Goal: Task Accomplishment & Management: Manage account settings

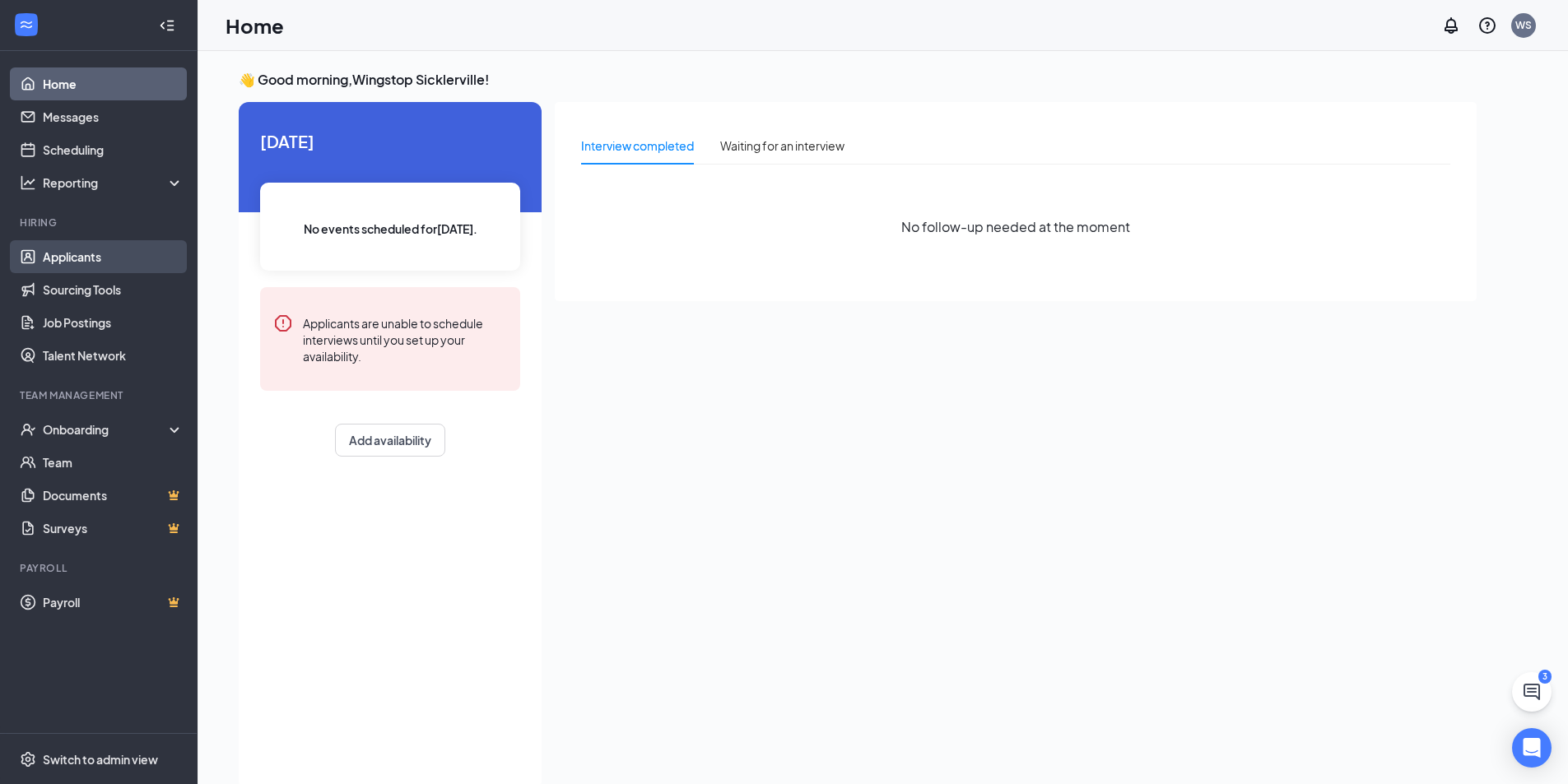
click at [83, 270] on link "Applicants" at bounding box center [113, 257] width 141 height 33
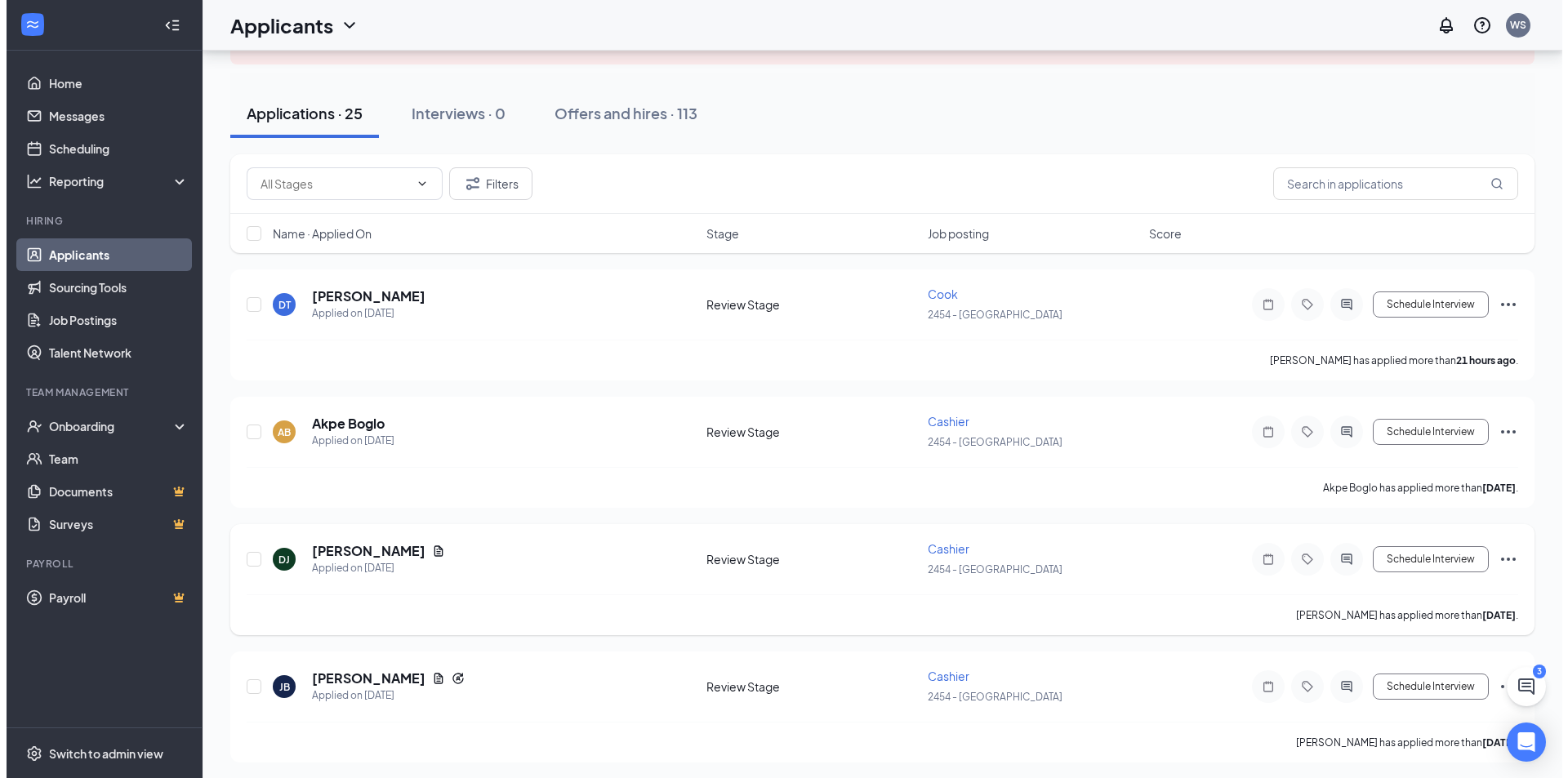
scroll to position [163, 0]
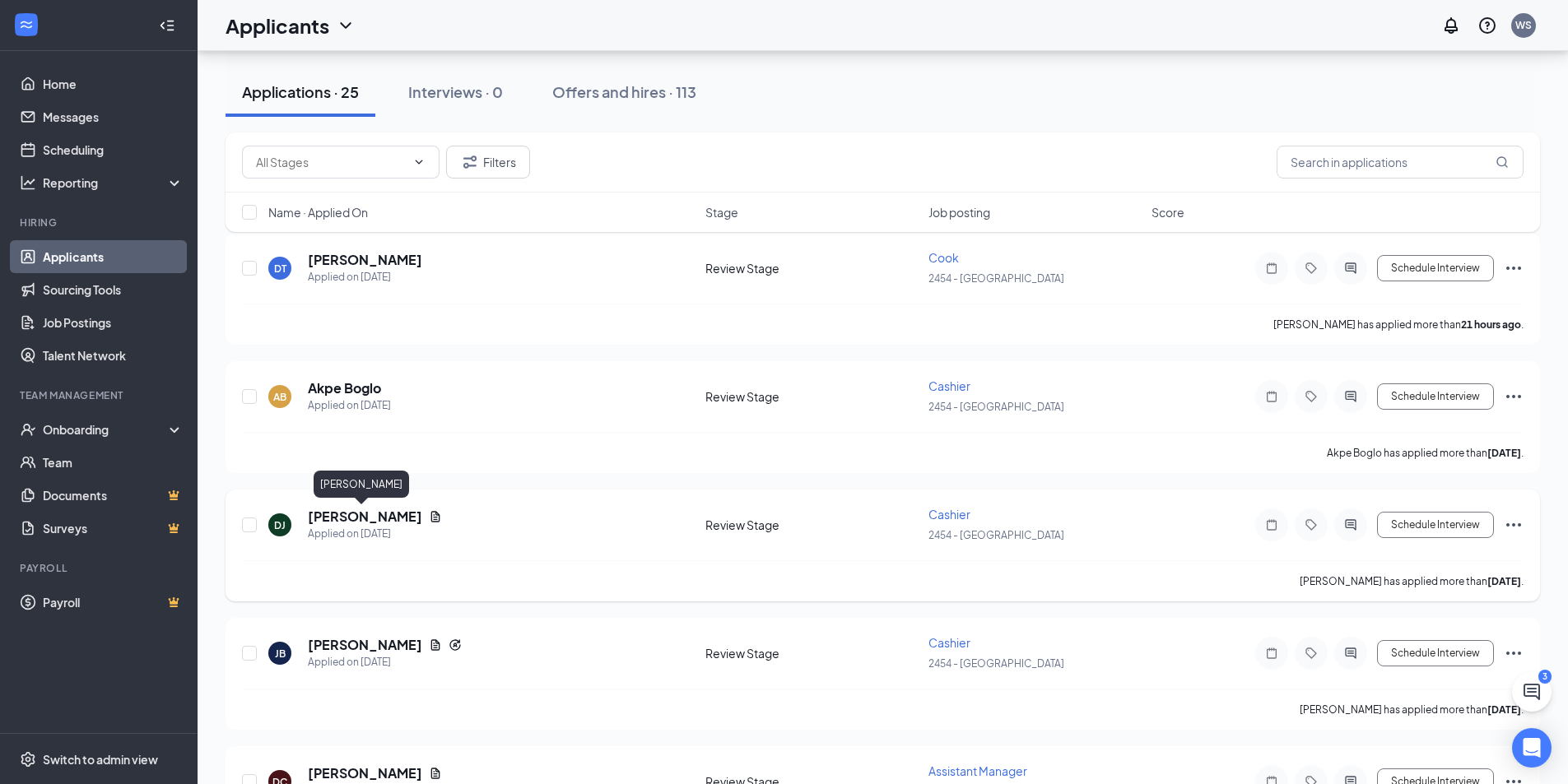
click at [374, 511] on h5 "[PERSON_NAME]" at bounding box center [365, 517] width 115 height 18
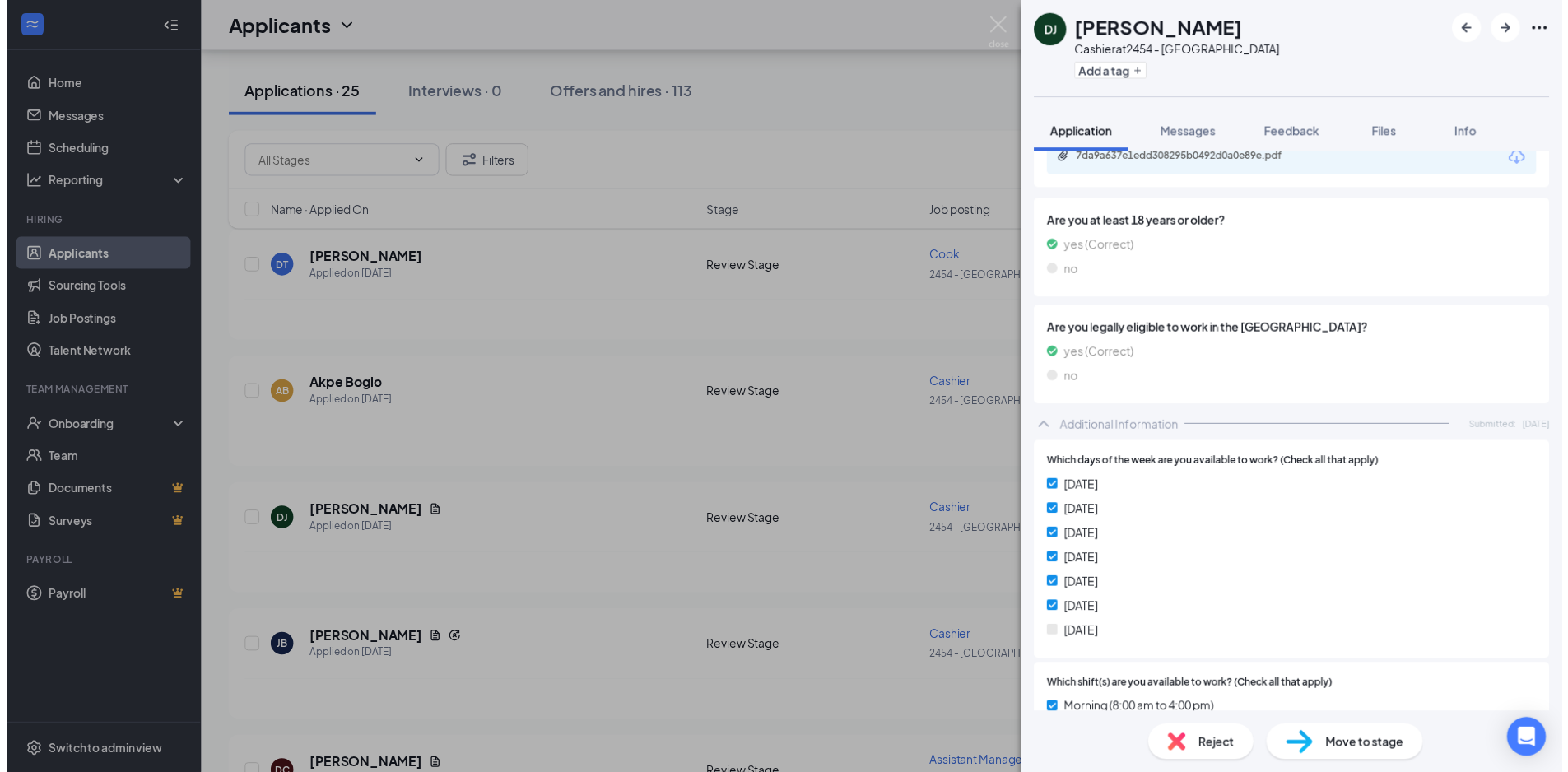
scroll to position [293, 0]
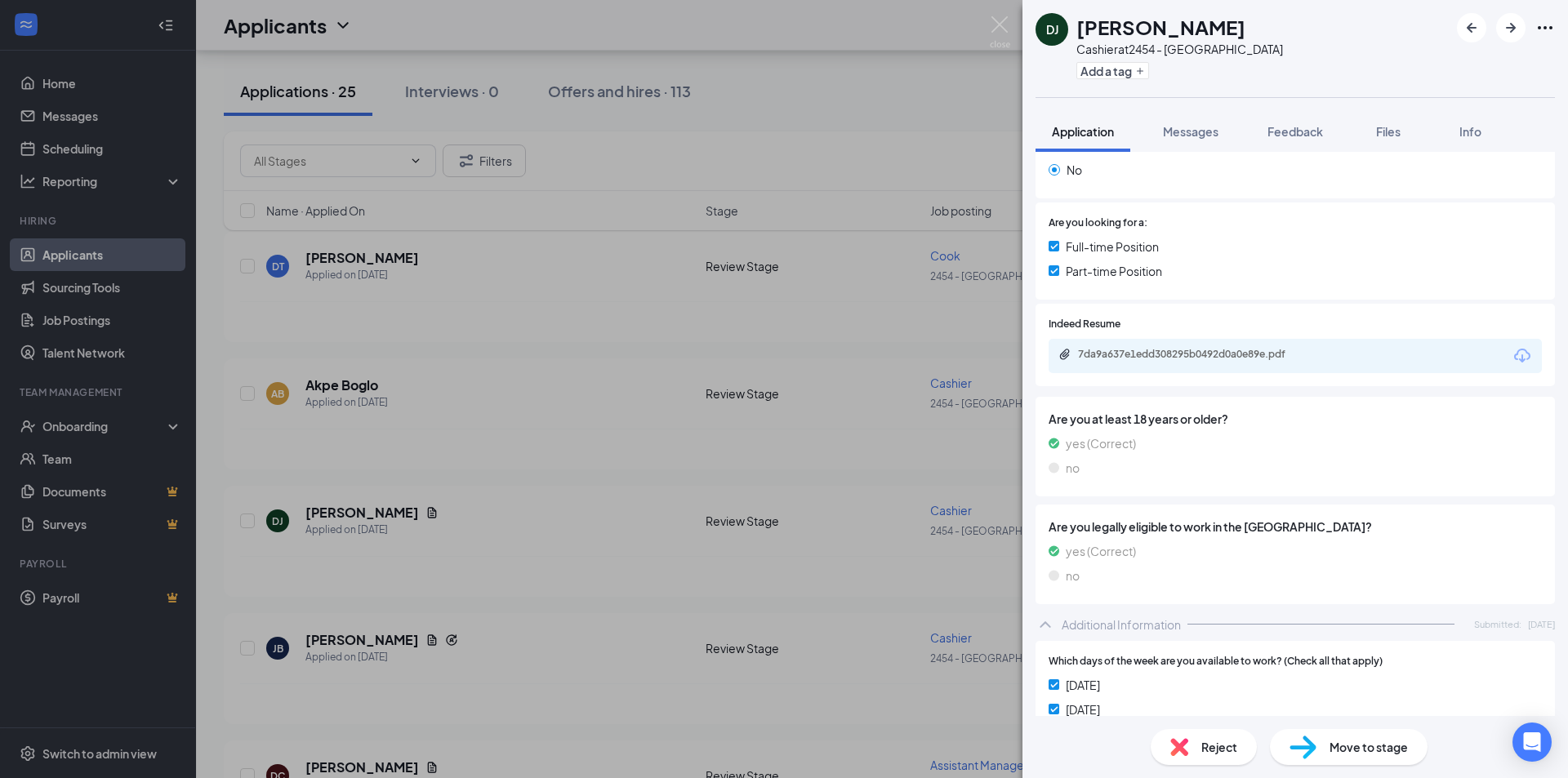
click at [1182, 368] on div "7da9a637e1edd308295b0492d0a0e89e.pdf" at bounding box center [1295, 356] width 493 height 35
click at [1179, 362] on div "7da9a637e1edd308295b0492d0a0e89e.pdf" at bounding box center [1190, 355] width 265 height 15
click at [1000, 27] on img at bounding box center [999, 32] width 20 height 32
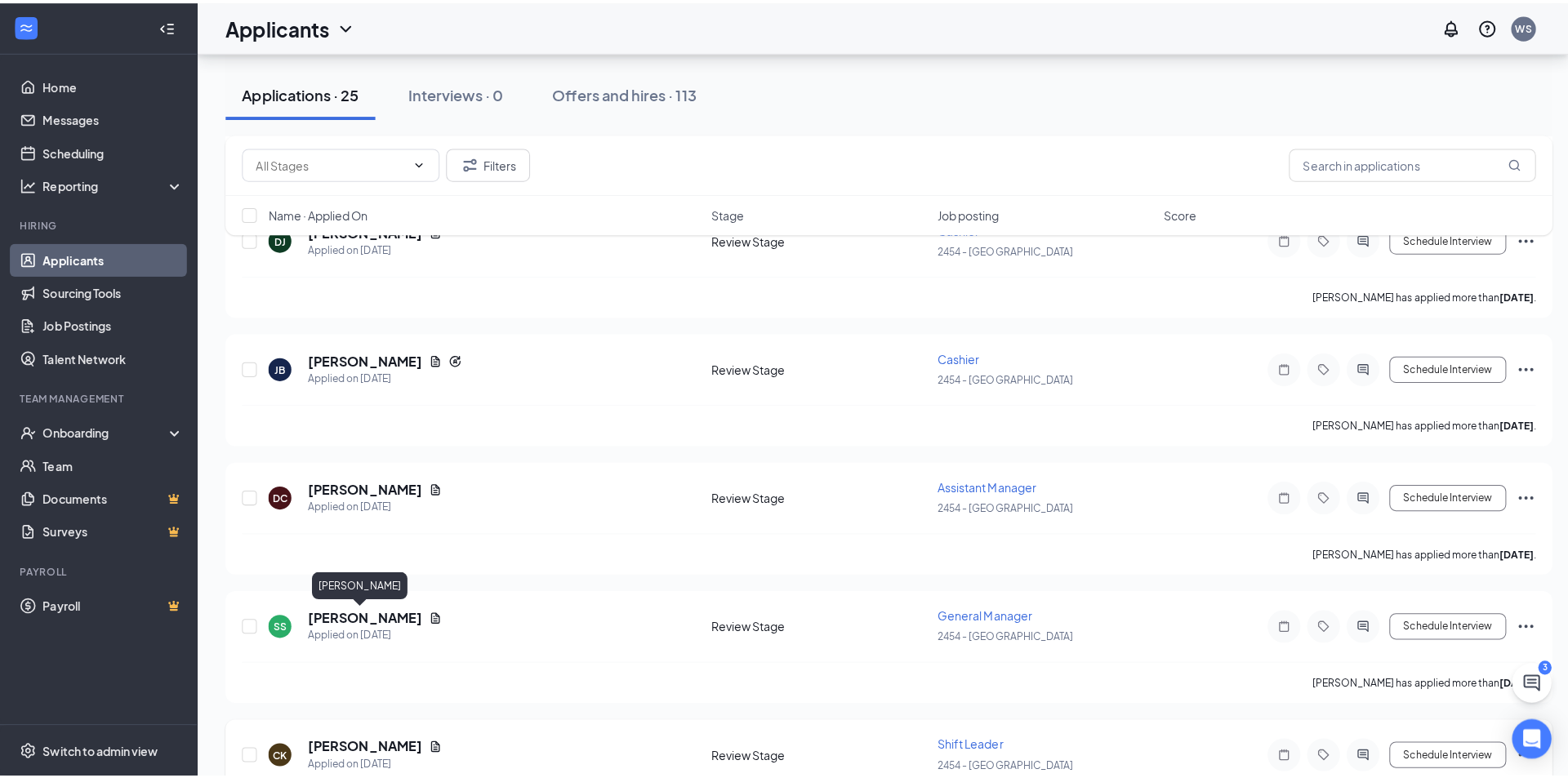
scroll to position [530, 0]
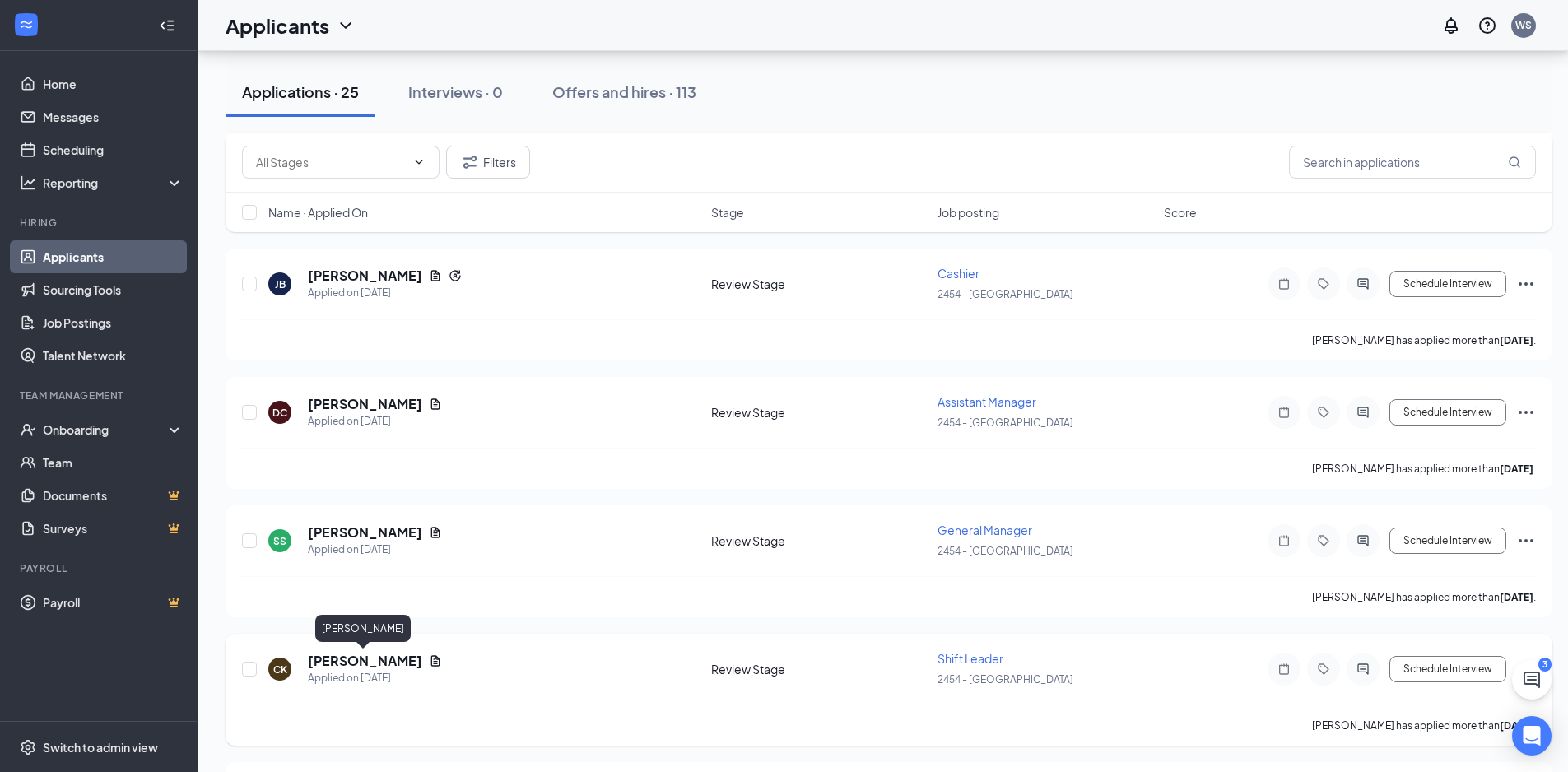
click at [336, 662] on h5 "[PERSON_NAME]" at bounding box center [365, 661] width 115 height 18
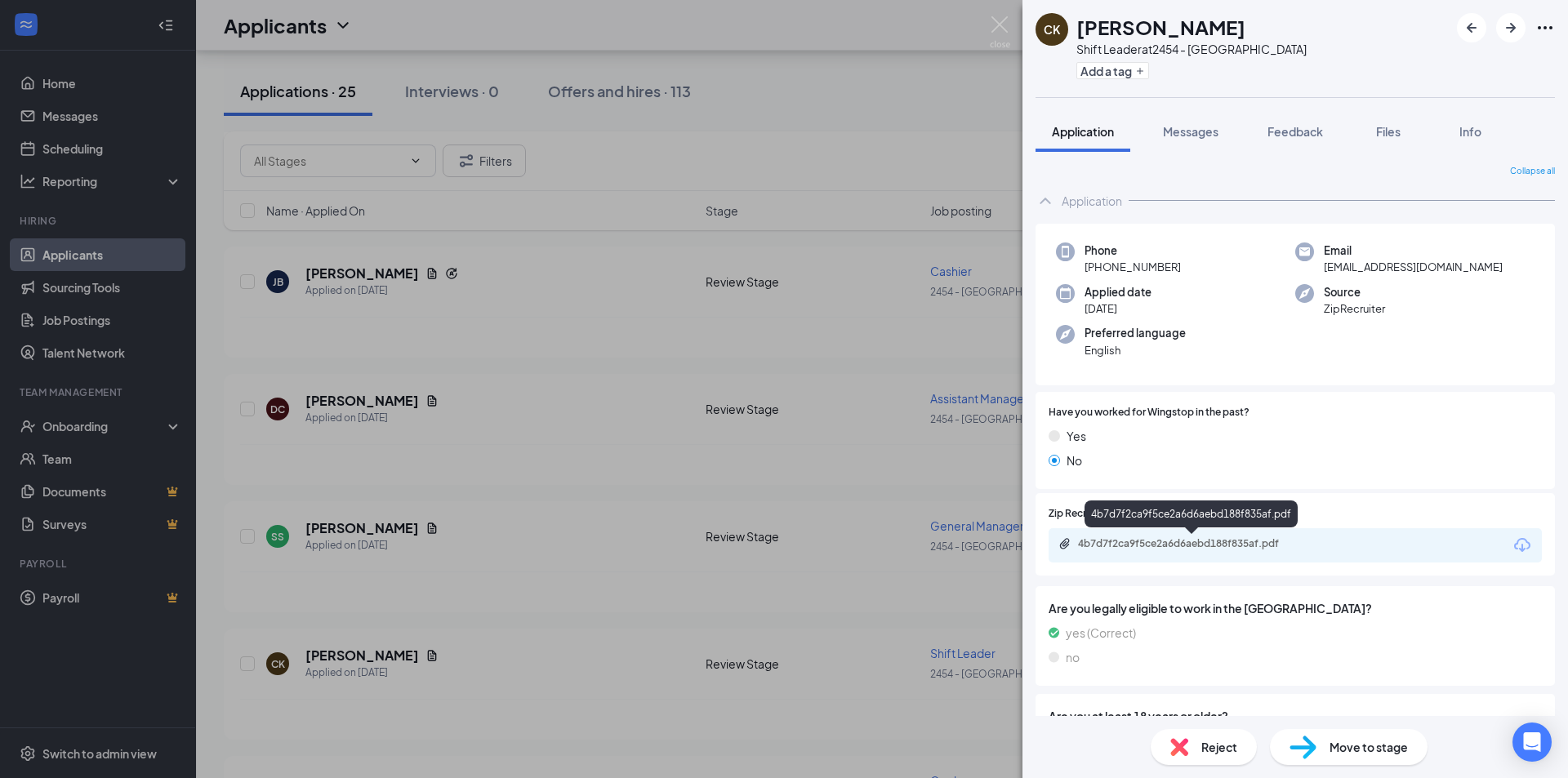
click at [1168, 552] on div "4b7d7f2ca9f5ce2a6d6aebd188f835af.pdf" at bounding box center [1190, 545] width 265 height 15
click at [1001, 14] on div "CK [PERSON_NAME] Shift Leader at 2454 - Sicklerville Add a tag Application Mess…" at bounding box center [784, 389] width 1568 height 778
click at [1000, 20] on div "Applicants WS" at bounding box center [882, 25] width 1372 height 50
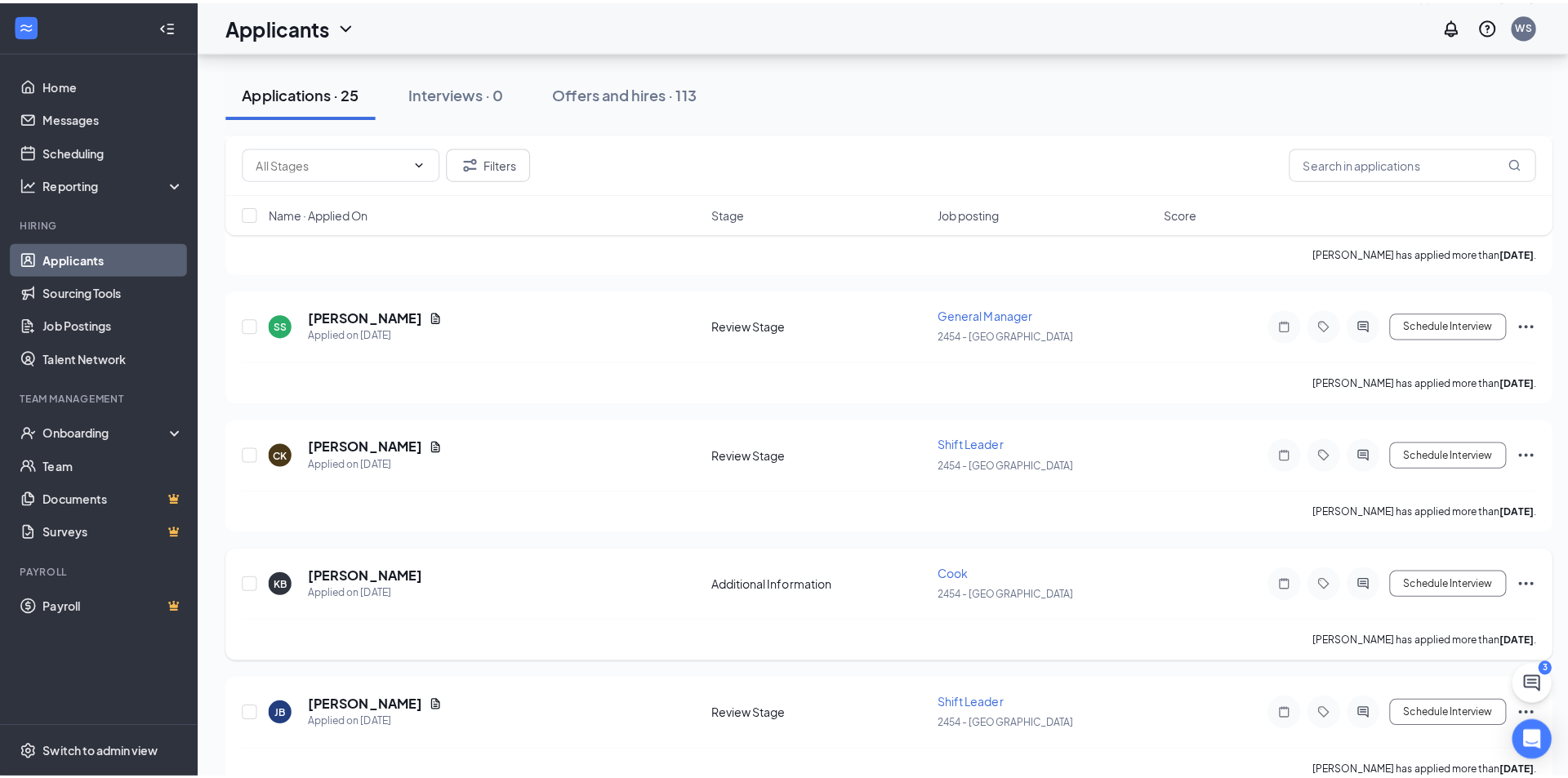
scroll to position [775, 0]
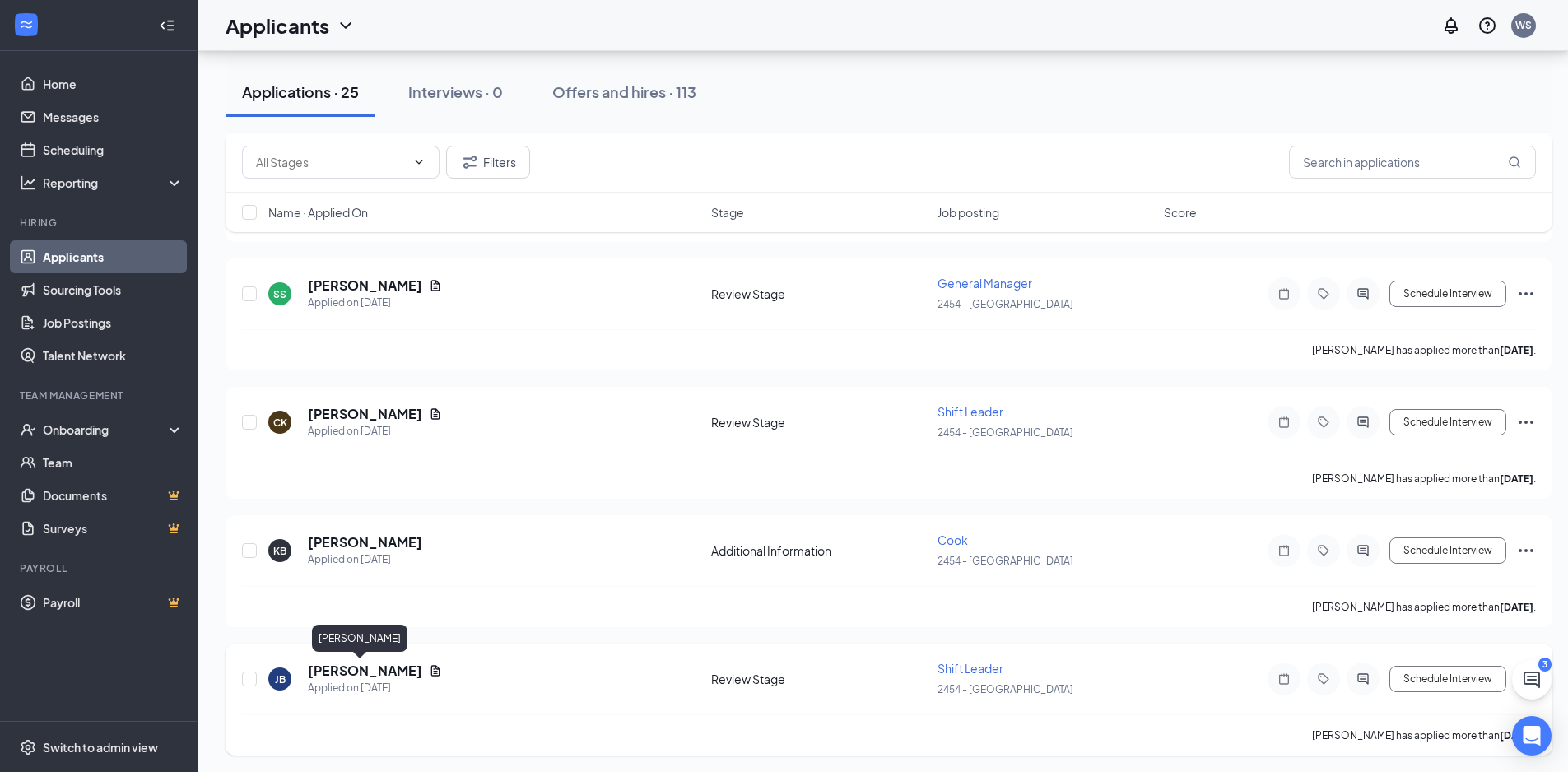
click at [358, 671] on h5 "[PERSON_NAME]" at bounding box center [365, 671] width 115 height 18
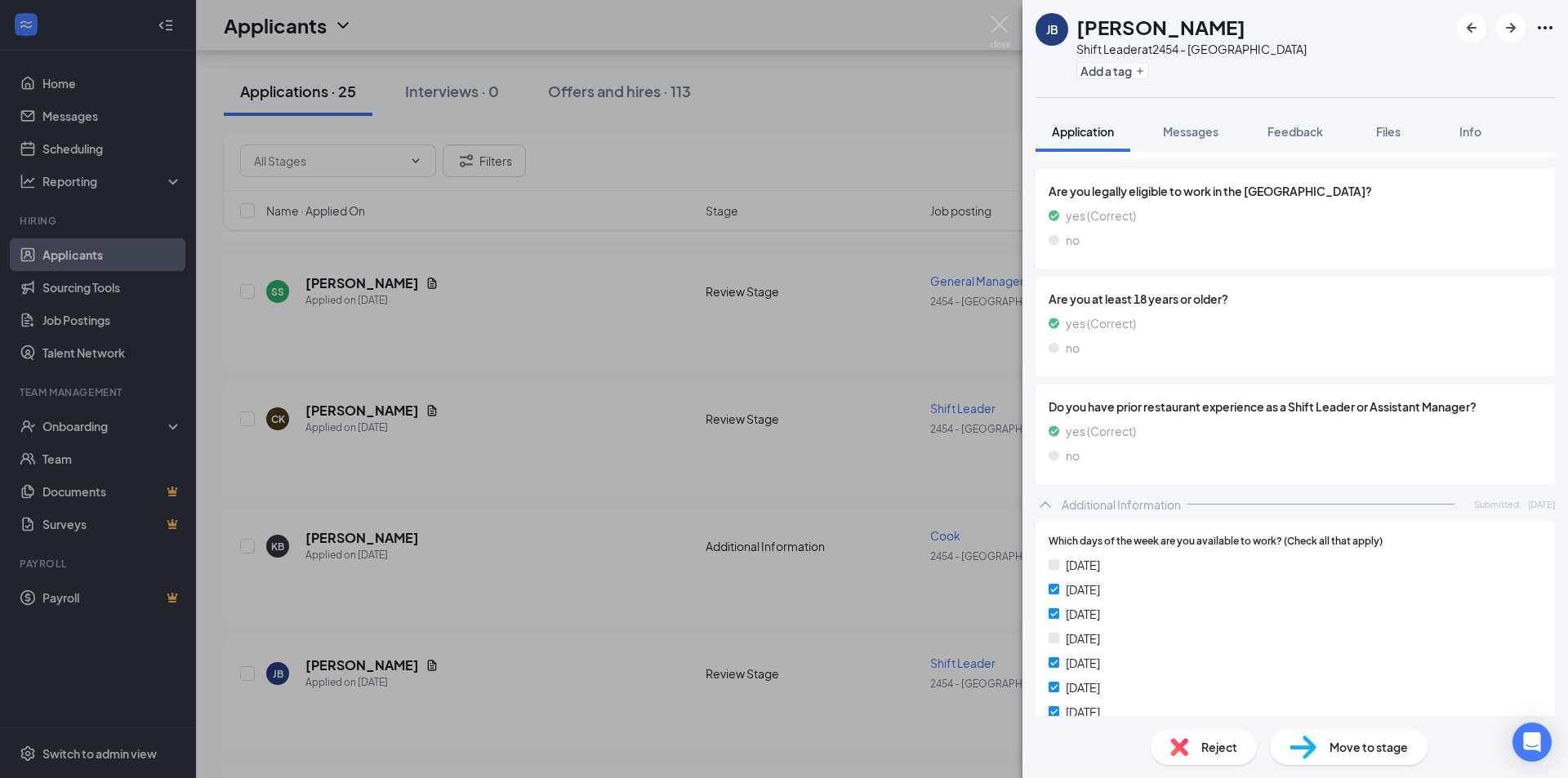
scroll to position [245, 0]
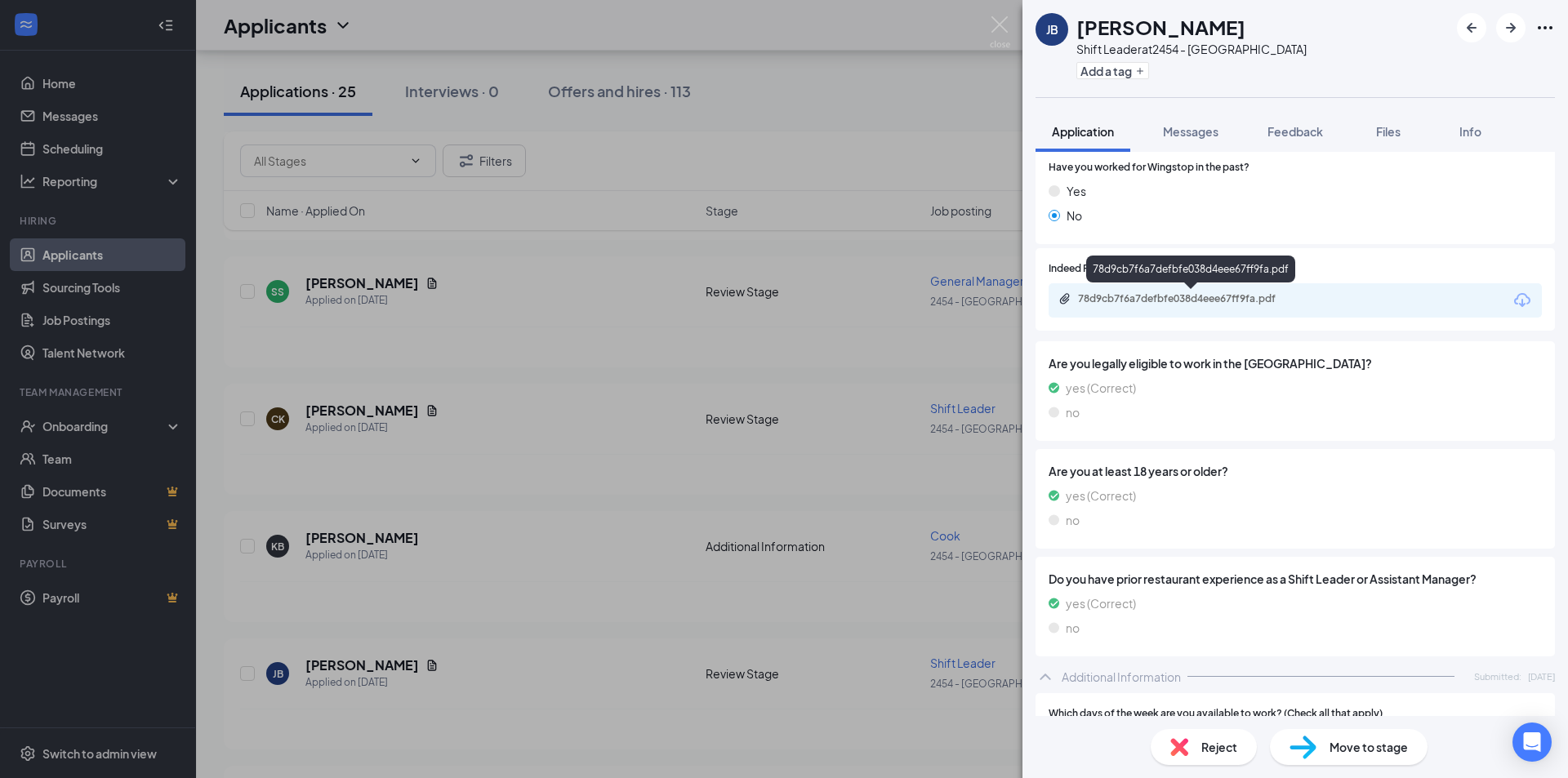
click at [1161, 304] on div "78d9cb7f6a7defbfe038d4eee67ff9fa.pdf" at bounding box center [1191, 299] width 229 height 14
click at [989, 20] on div "[PERSON_NAME] Shift Leader at 2454 - Sicklerville Add a tag Application Message…" at bounding box center [784, 389] width 1568 height 778
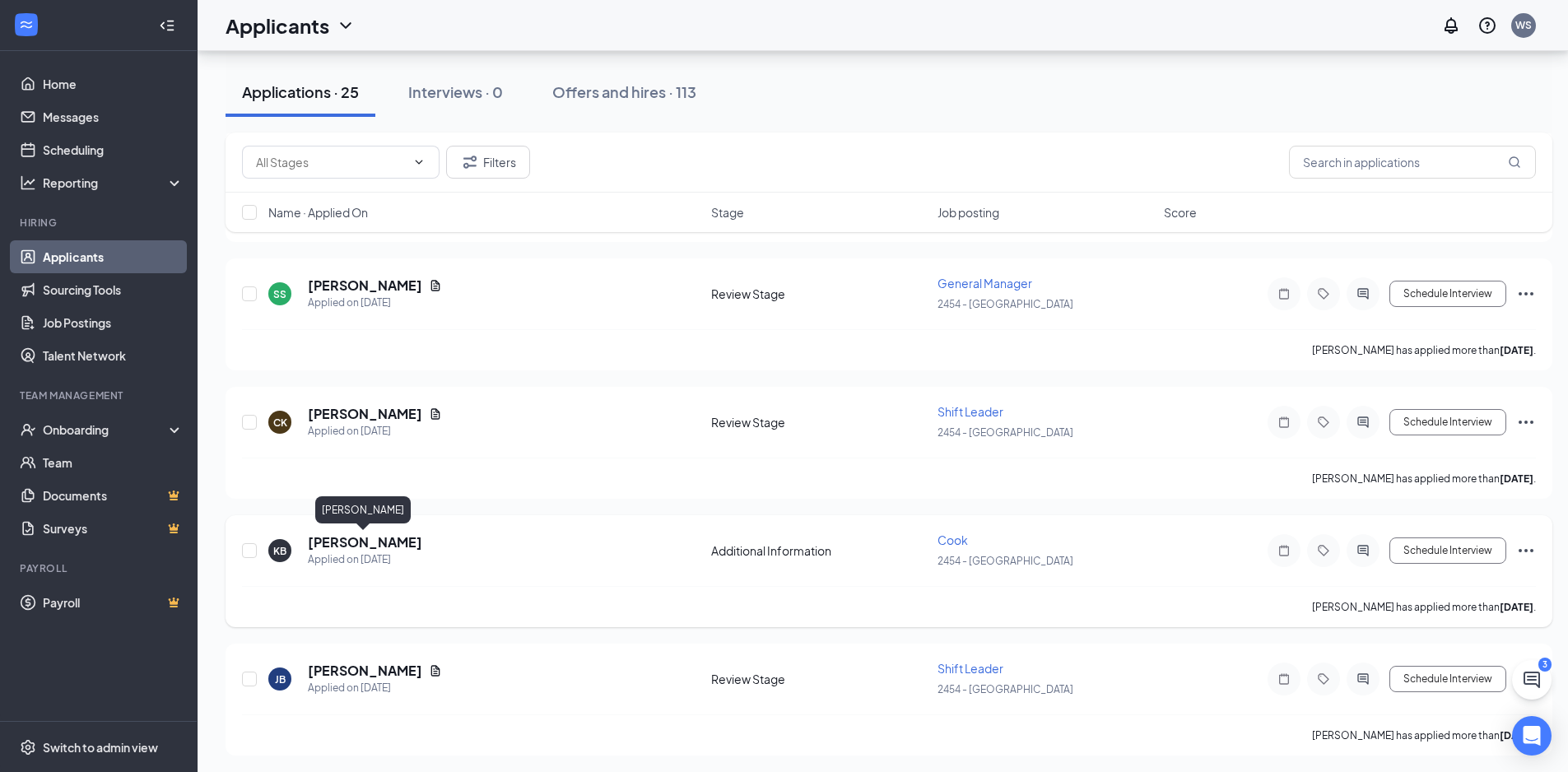
click at [356, 543] on h5 "[PERSON_NAME]" at bounding box center [365, 542] width 115 height 18
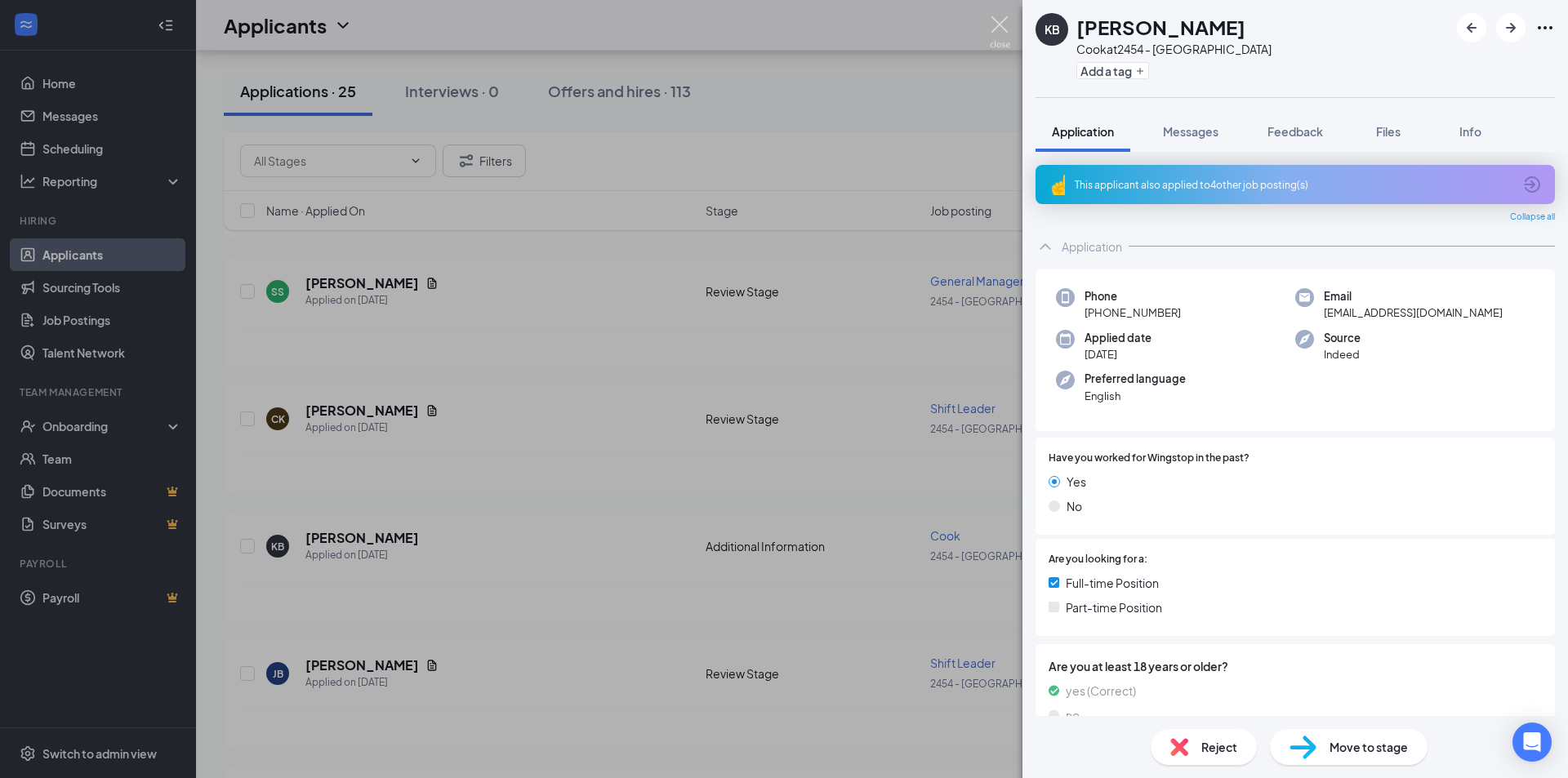
click at [994, 21] on img at bounding box center [999, 32] width 20 height 32
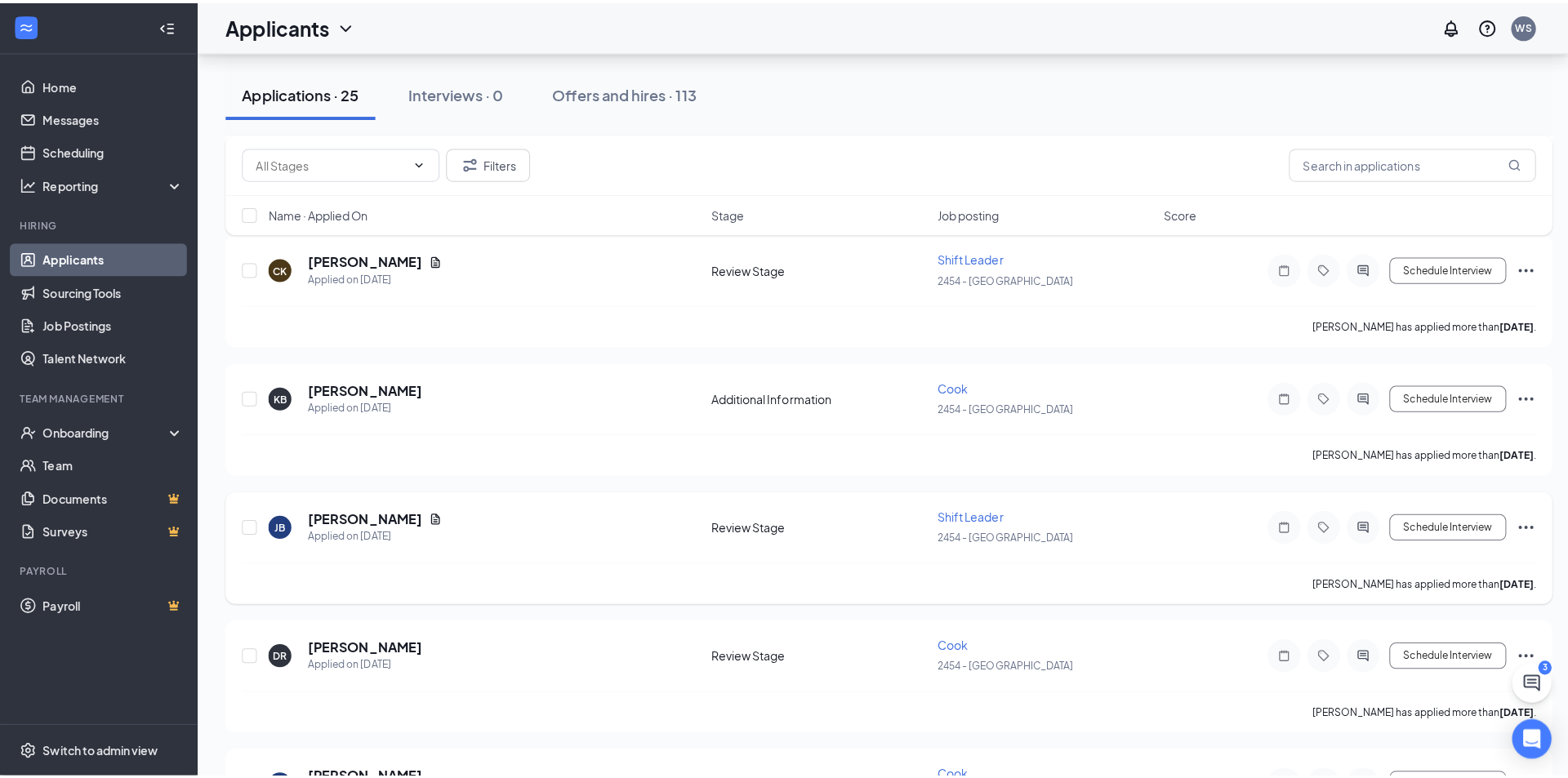
scroll to position [938, 0]
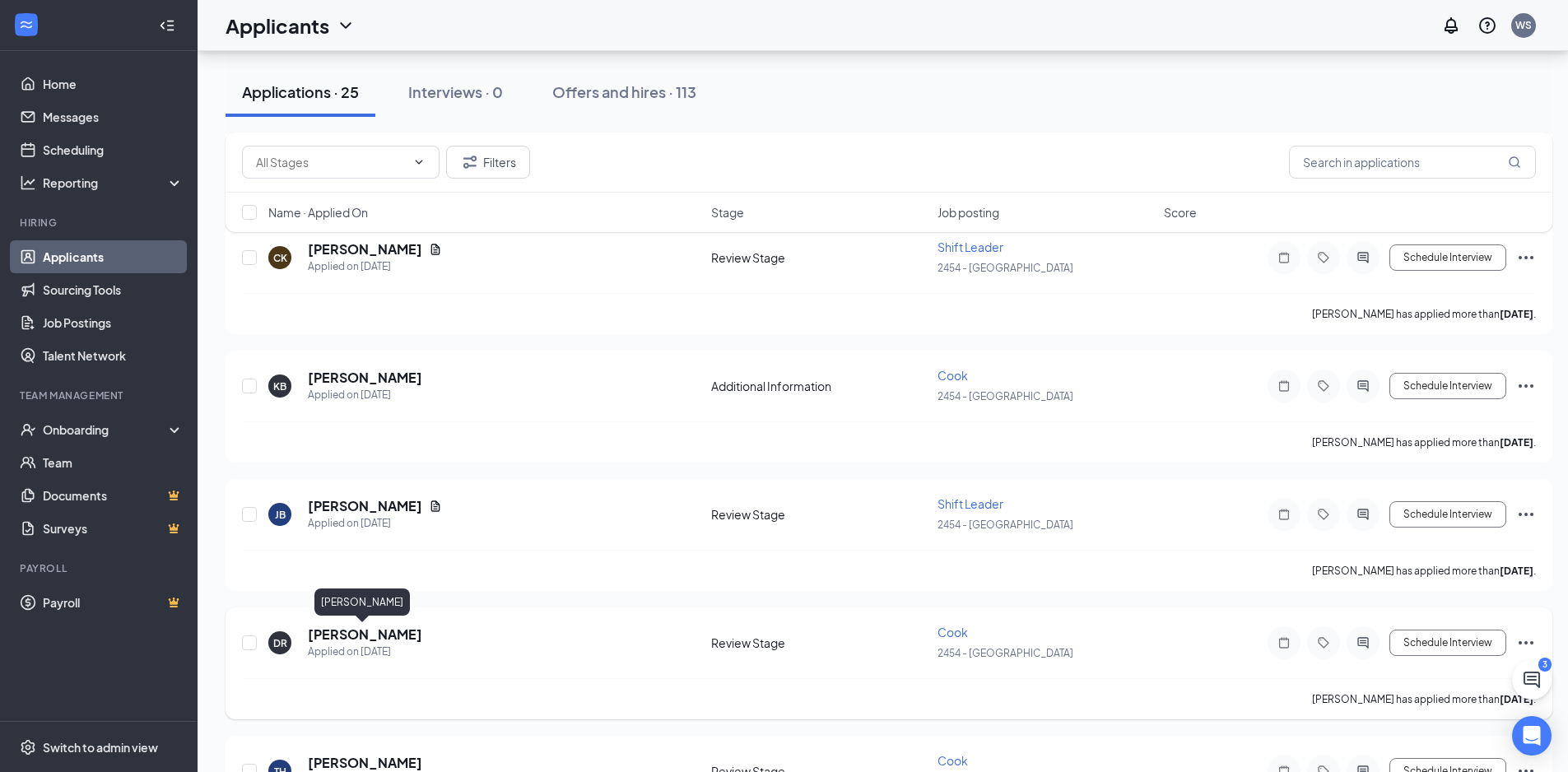
click at [362, 642] on h5 "[PERSON_NAME]" at bounding box center [365, 635] width 115 height 18
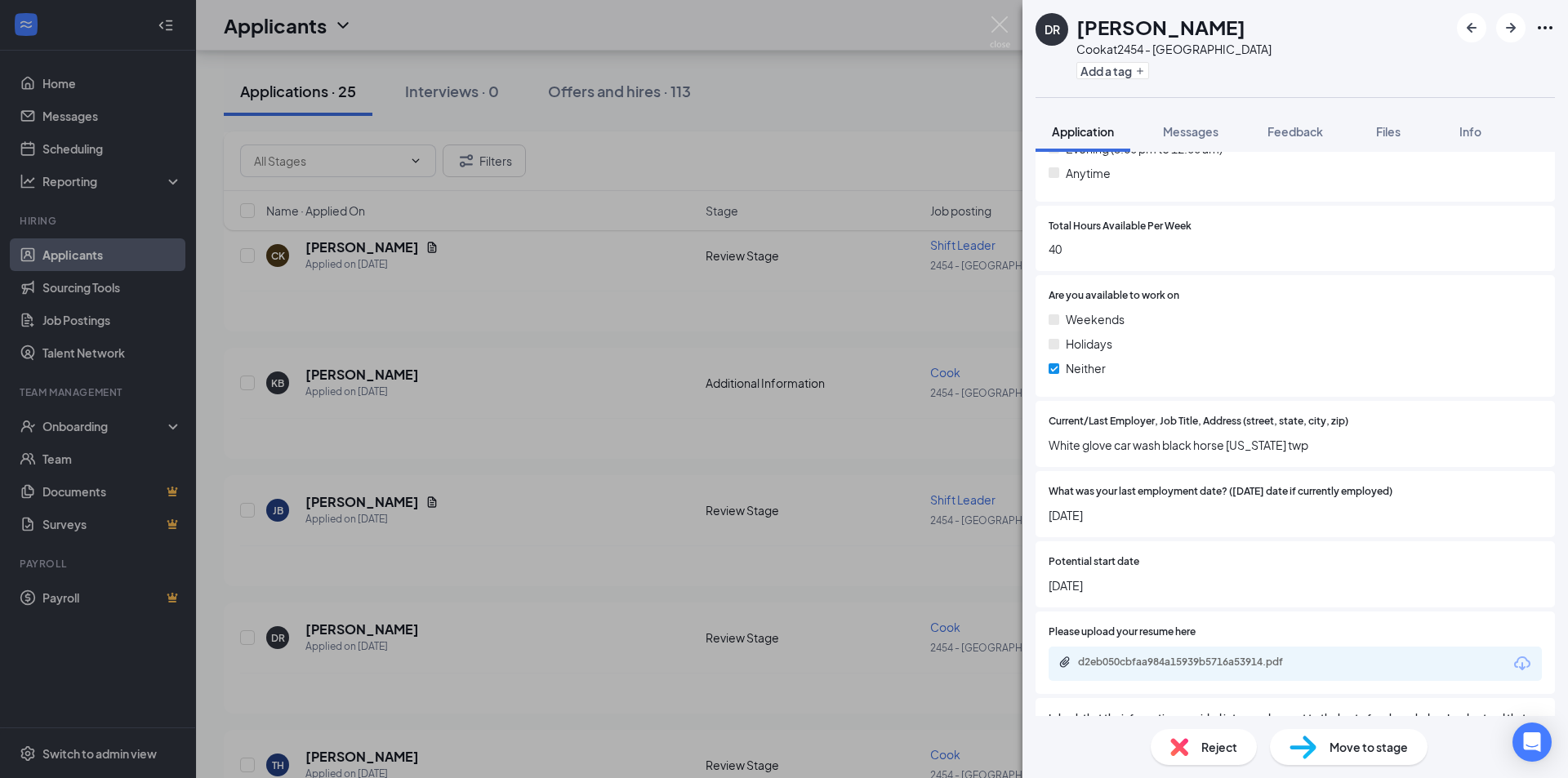
scroll to position [980, 0]
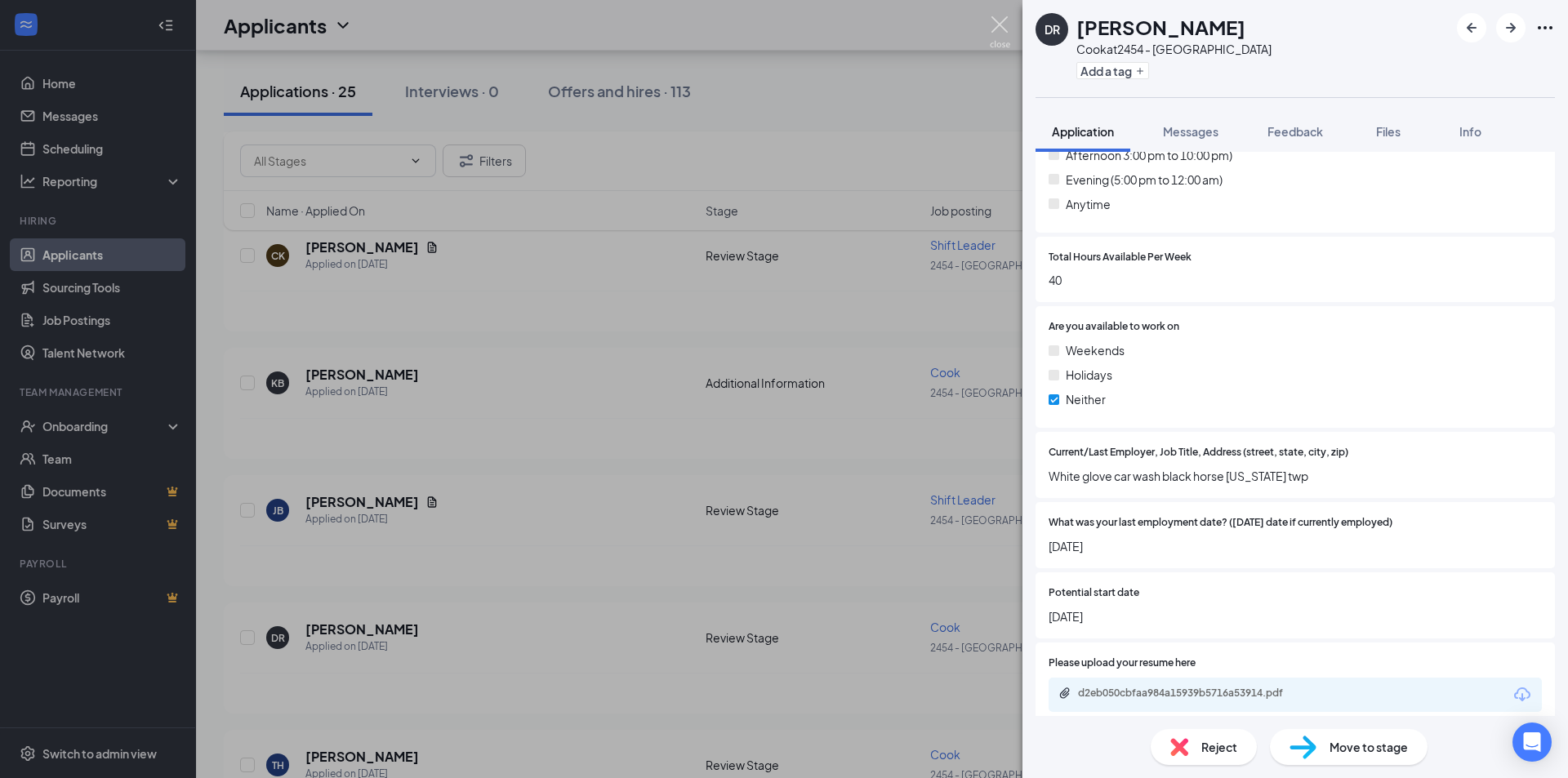
click at [999, 24] on img at bounding box center [999, 32] width 20 height 32
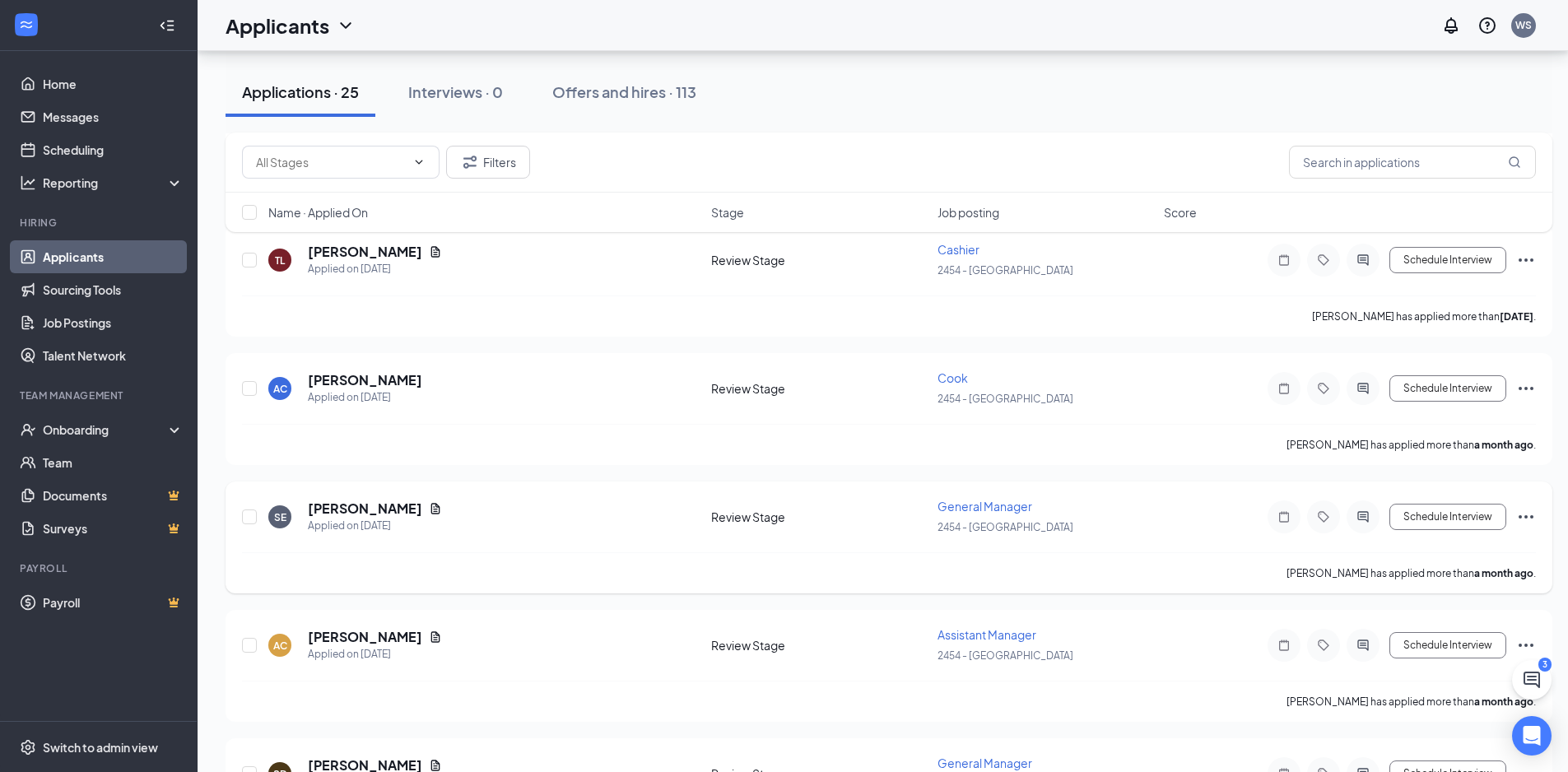
scroll to position [2099, 0]
click at [340, 640] on h5 "[PERSON_NAME]" at bounding box center [365, 638] width 115 height 18
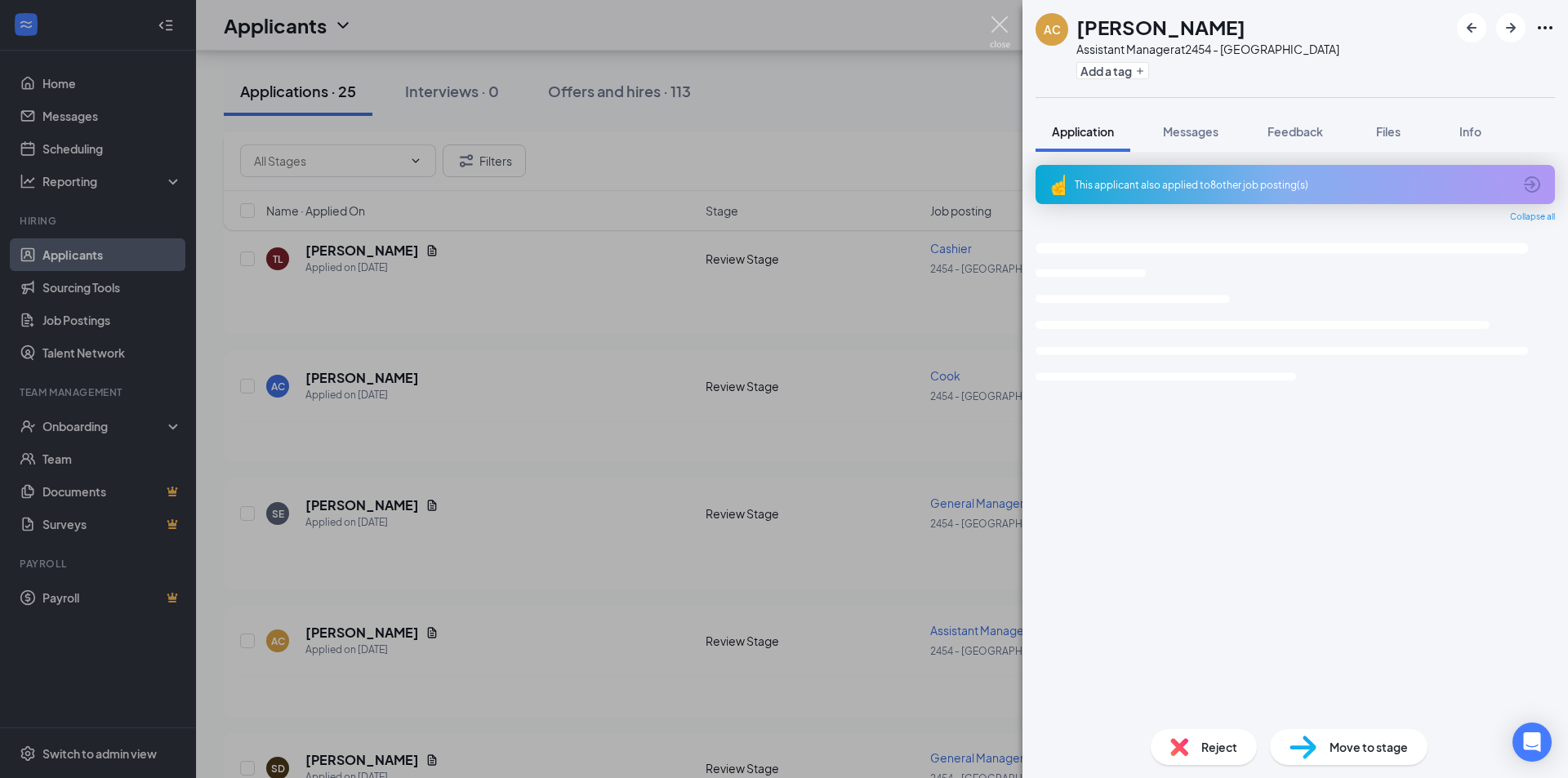
click at [999, 29] on img at bounding box center [999, 32] width 20 height 32
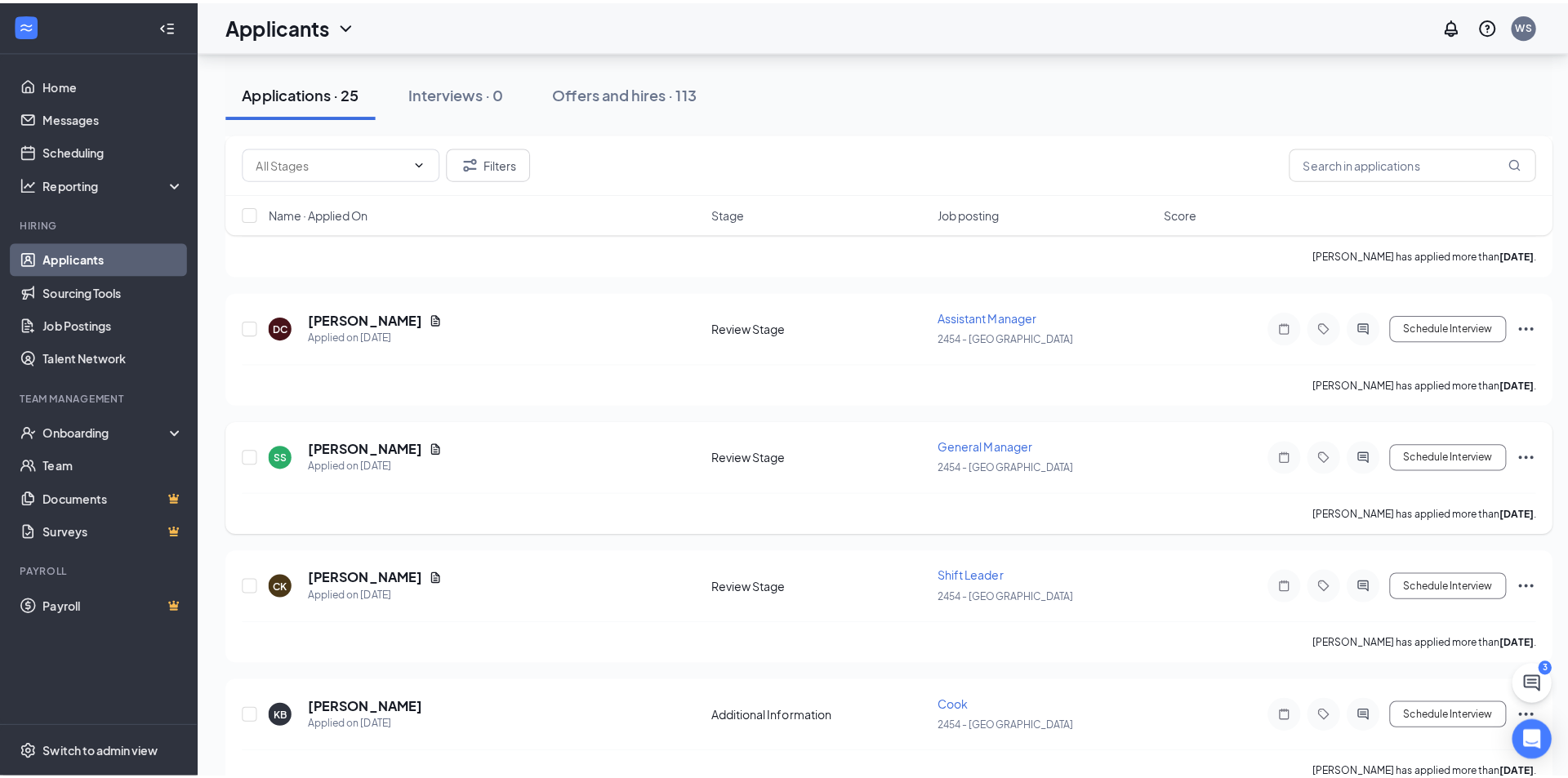
scroll to position [612, 0]
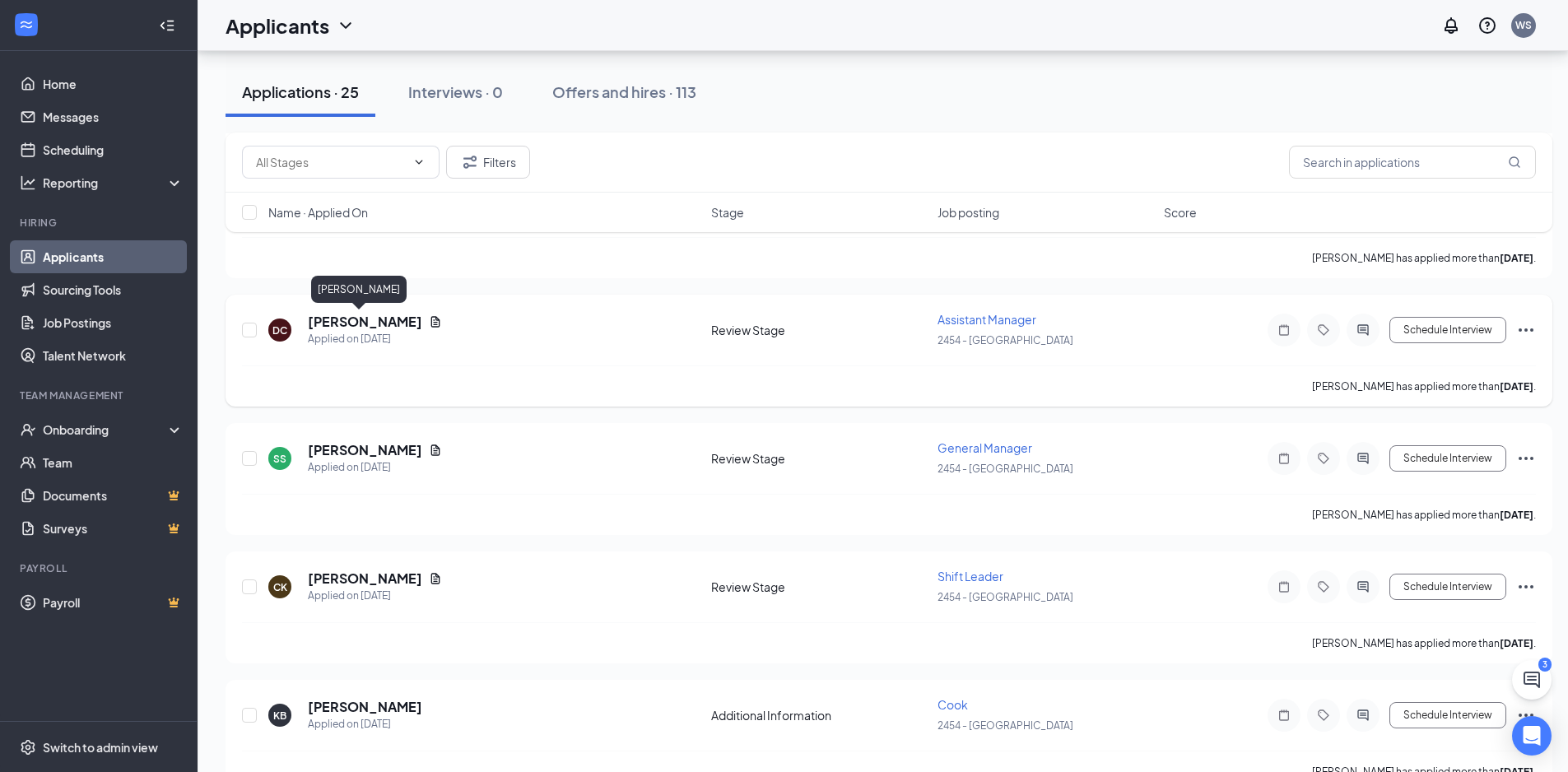
click at [344, 323] on h5 "[PERSON_NAME]" at bounding box center [365, 321] width 115 height 18
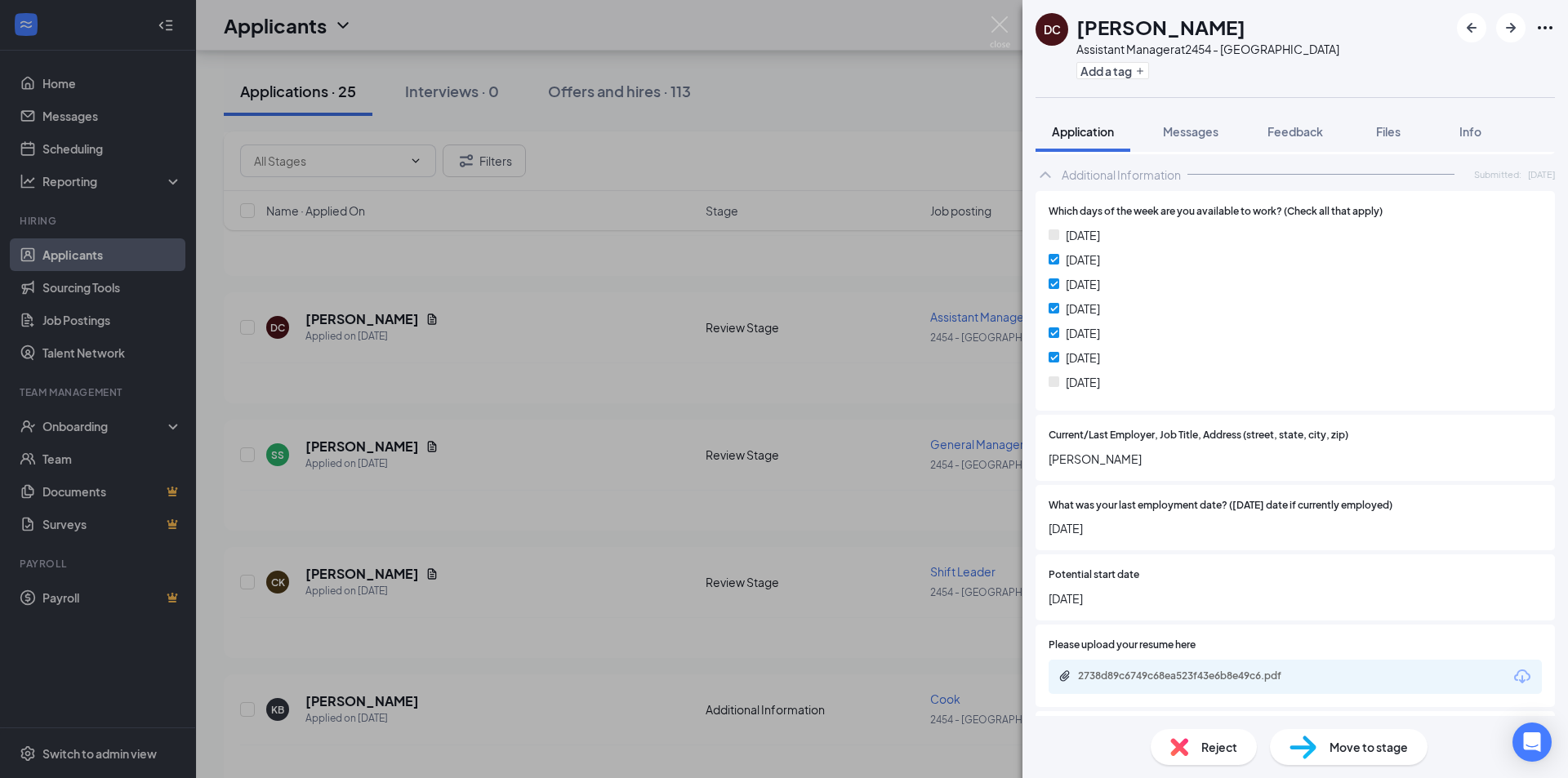
scroll to position [849, 0]
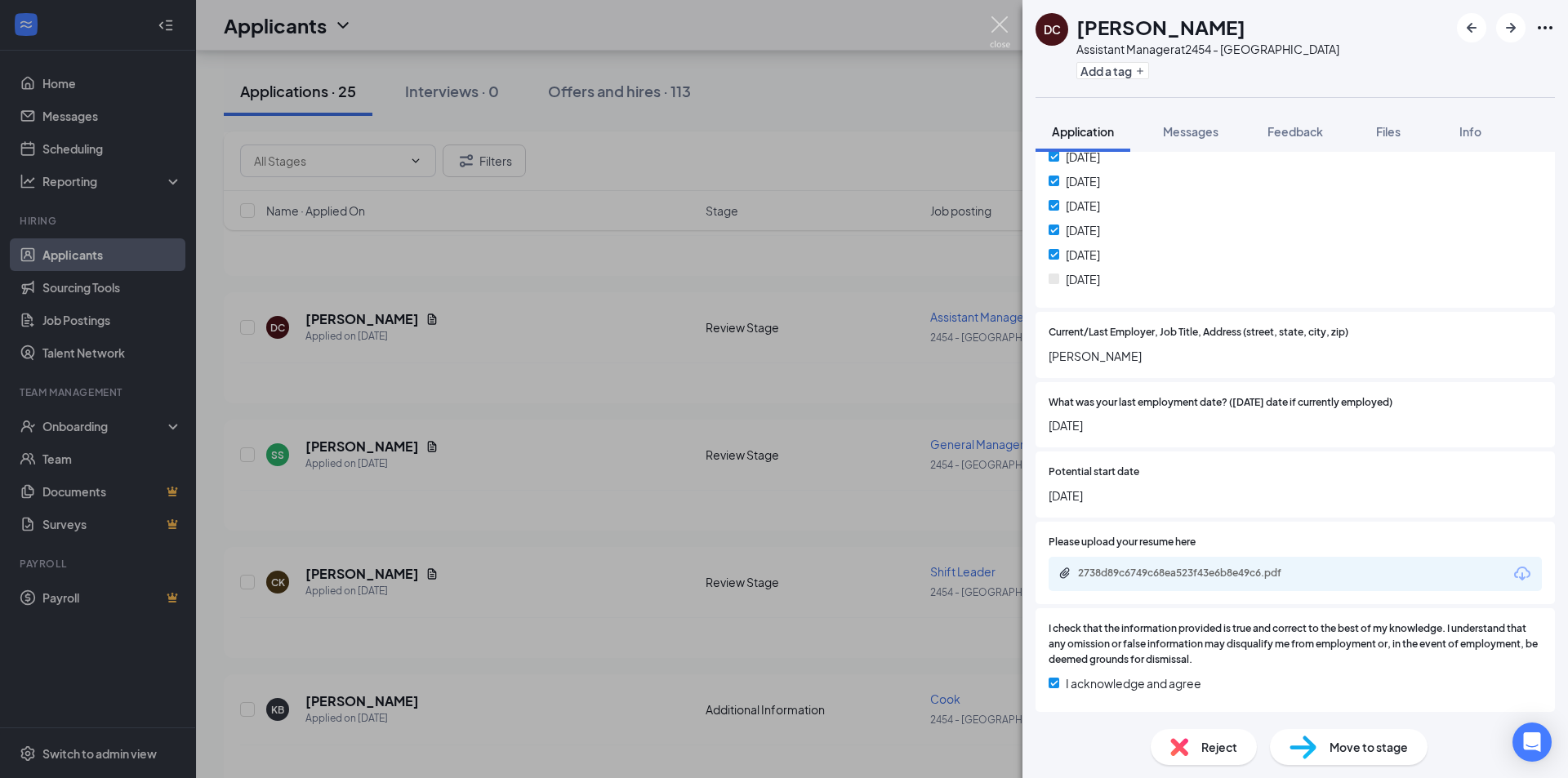
click at [1001, 28] on img at bounding box center [999, 32] width 20 height 32
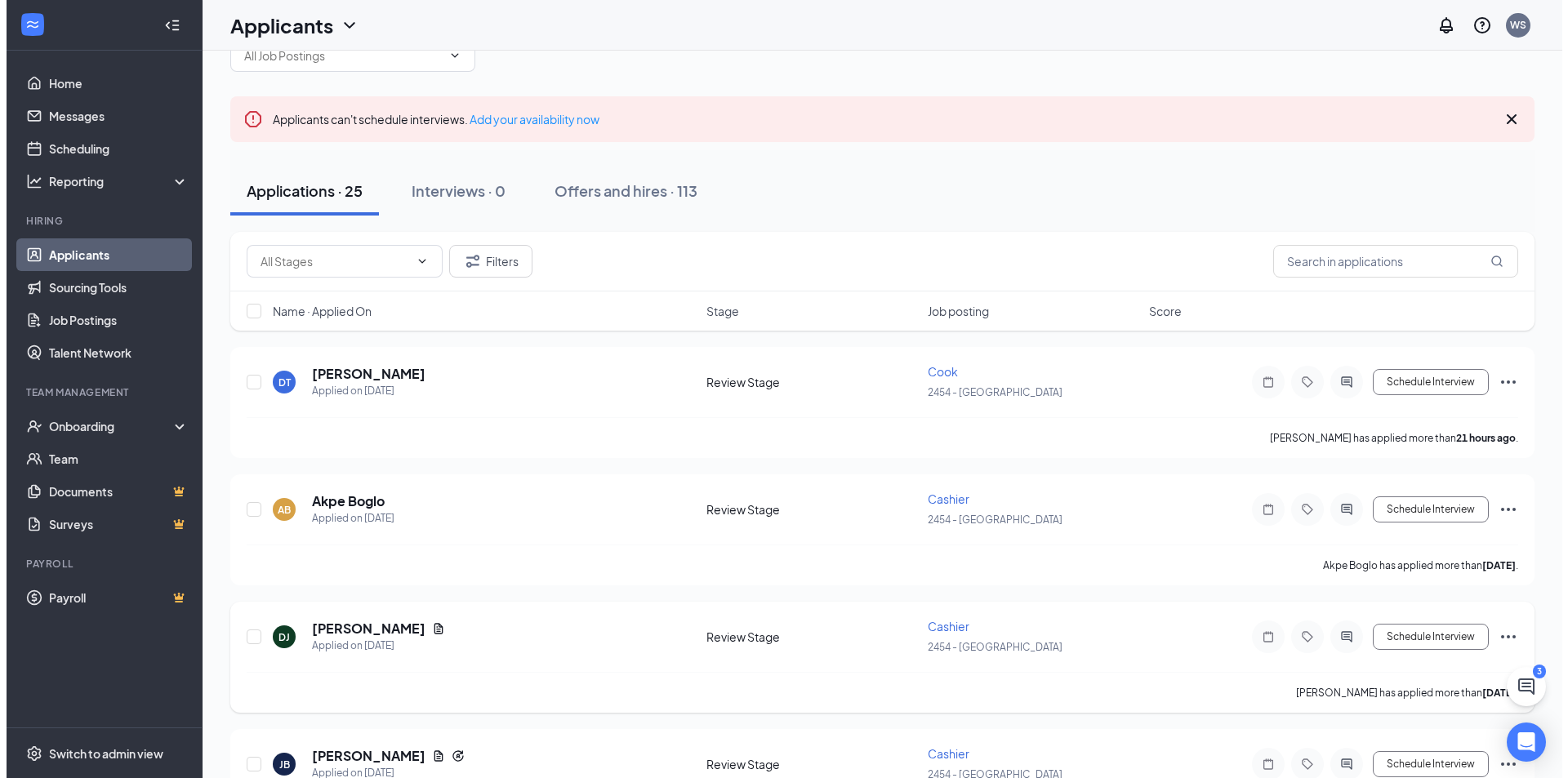
scroll to position [40, 0]
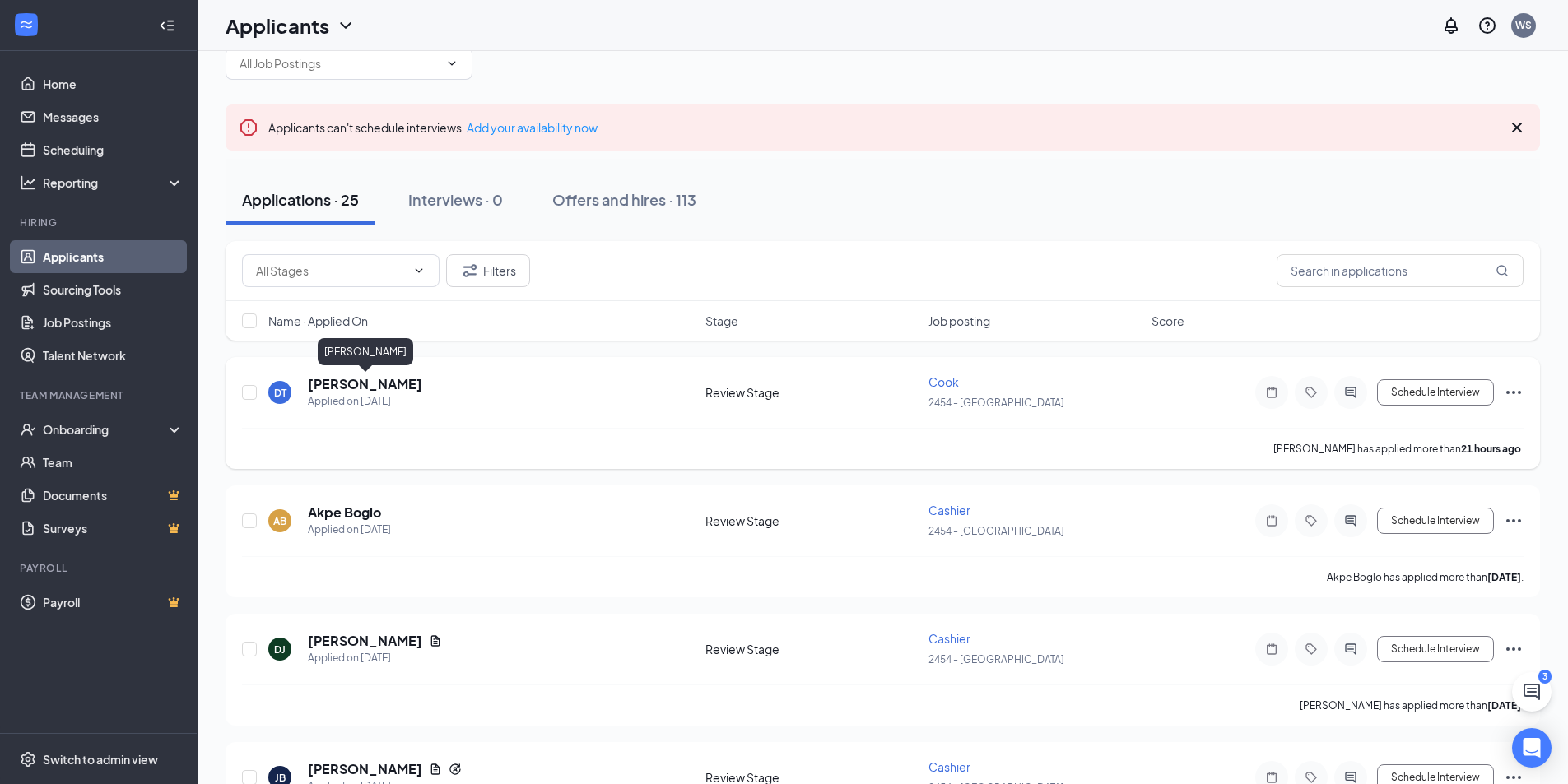
click at [393, 387] on h5 "[PERSON_NAME]" at bounding box center [365, 384] width 115 height 18
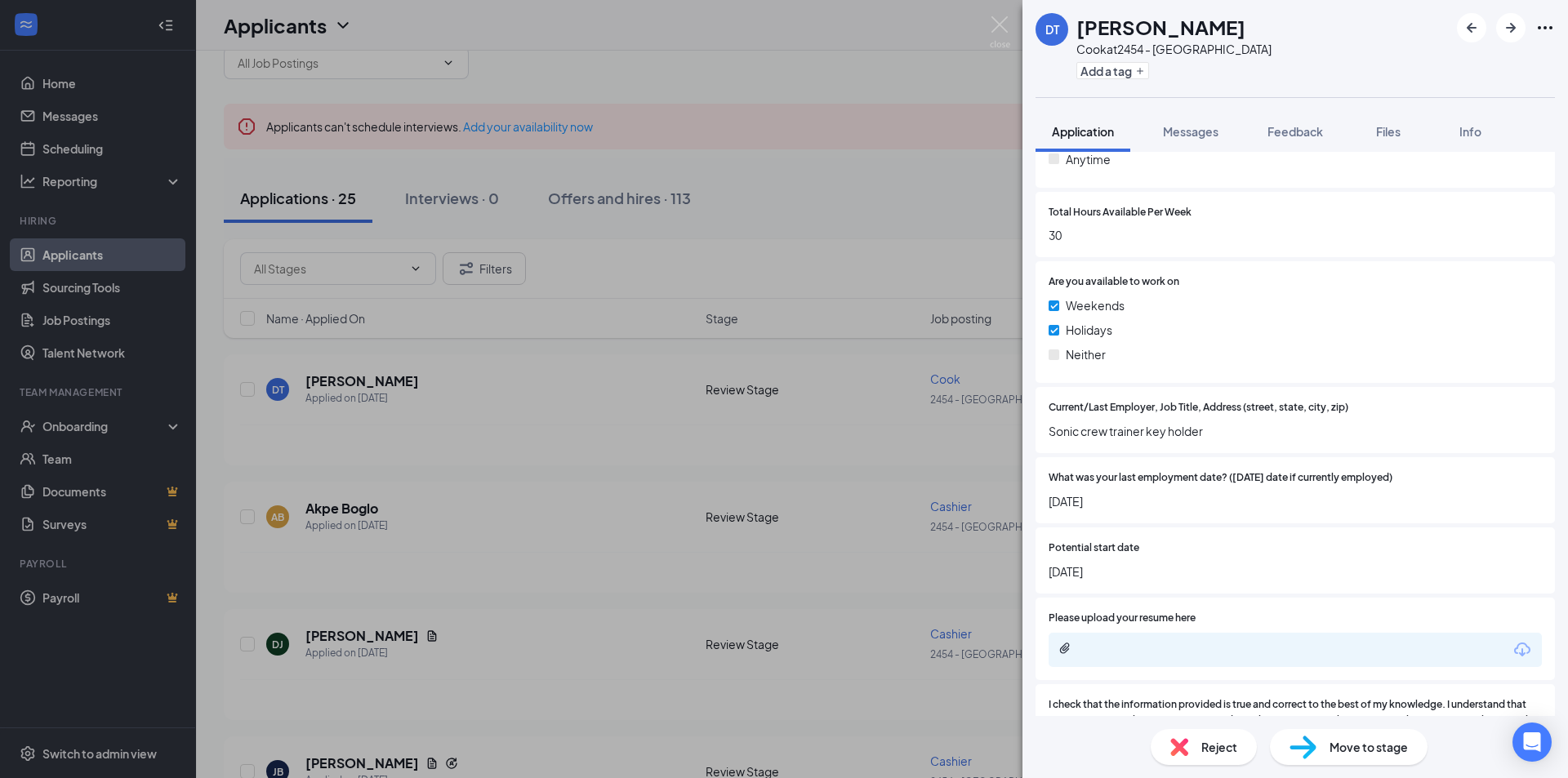
scroll to position [1146, 0]
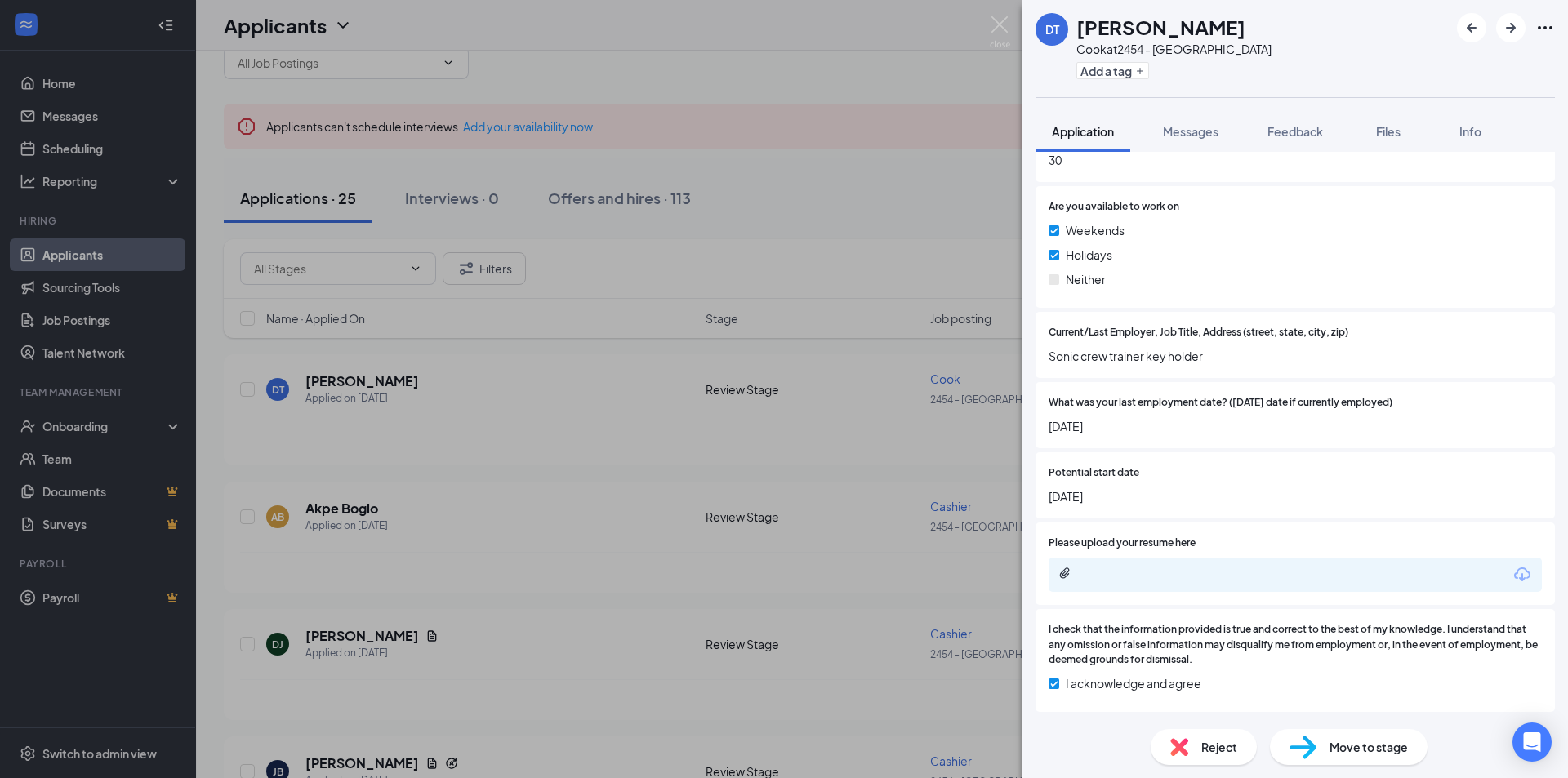
click at [1134, 562] on div at bounding box center [1295, 575] width 493 height 35
click at [1131, 571] on div at bounding box center [1190, 573] width 265 height 14
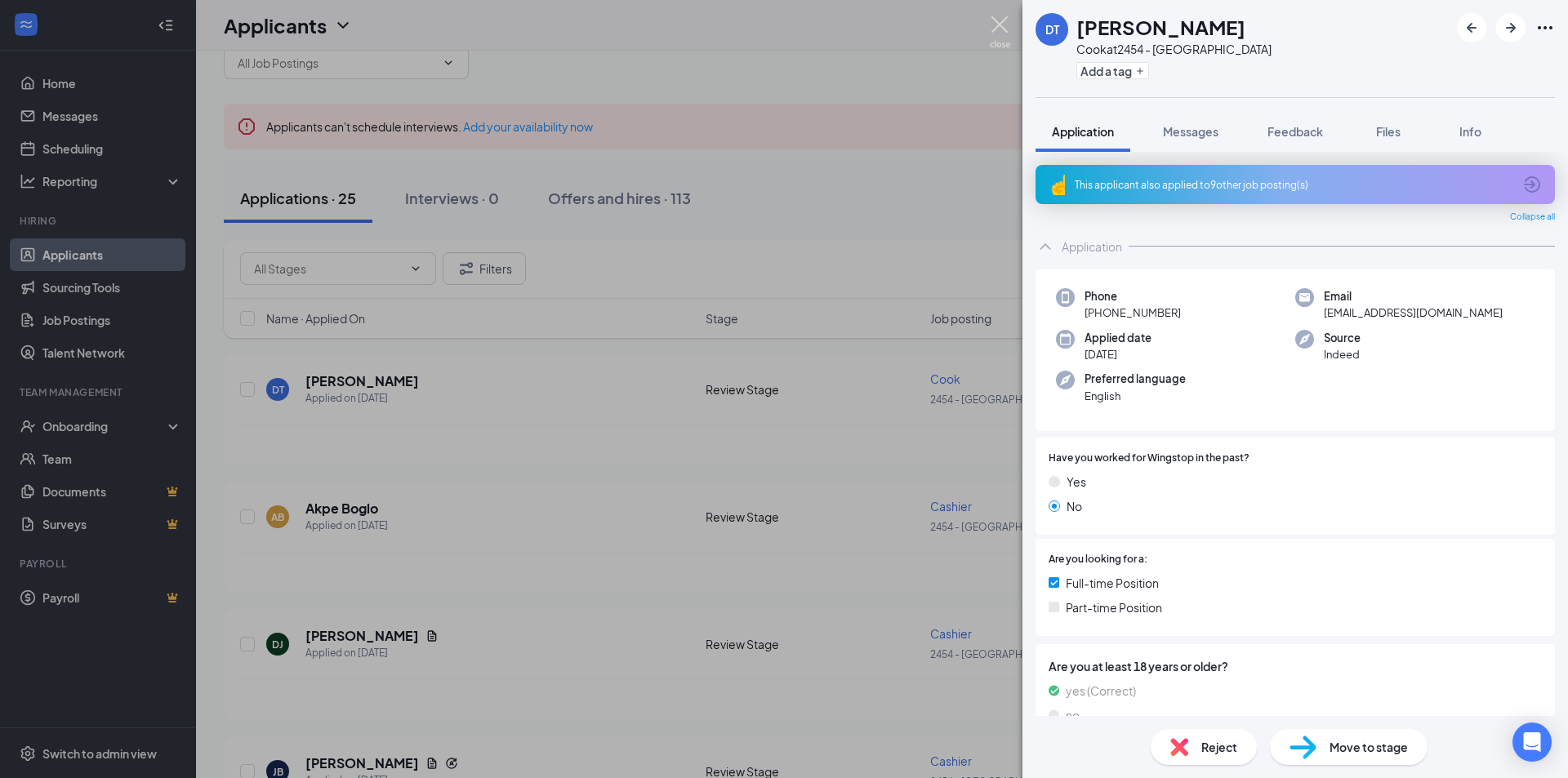
click at [999, 23] on img at bounding box center [999, 32] width 20 height 32
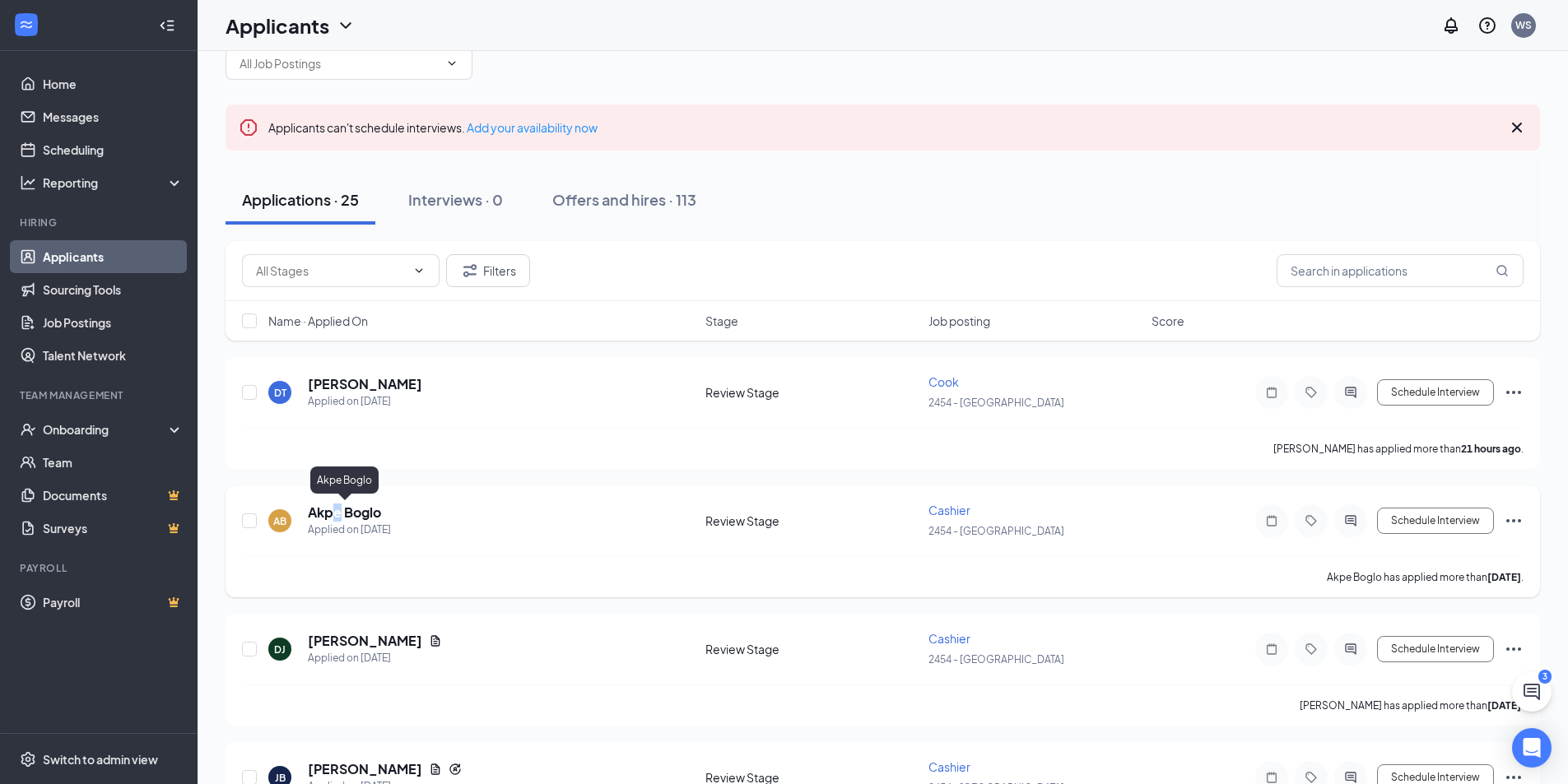
click at [341, 510] on h5 "Akpe Boglo" at bounding box center [344, 513] width 73 height 18
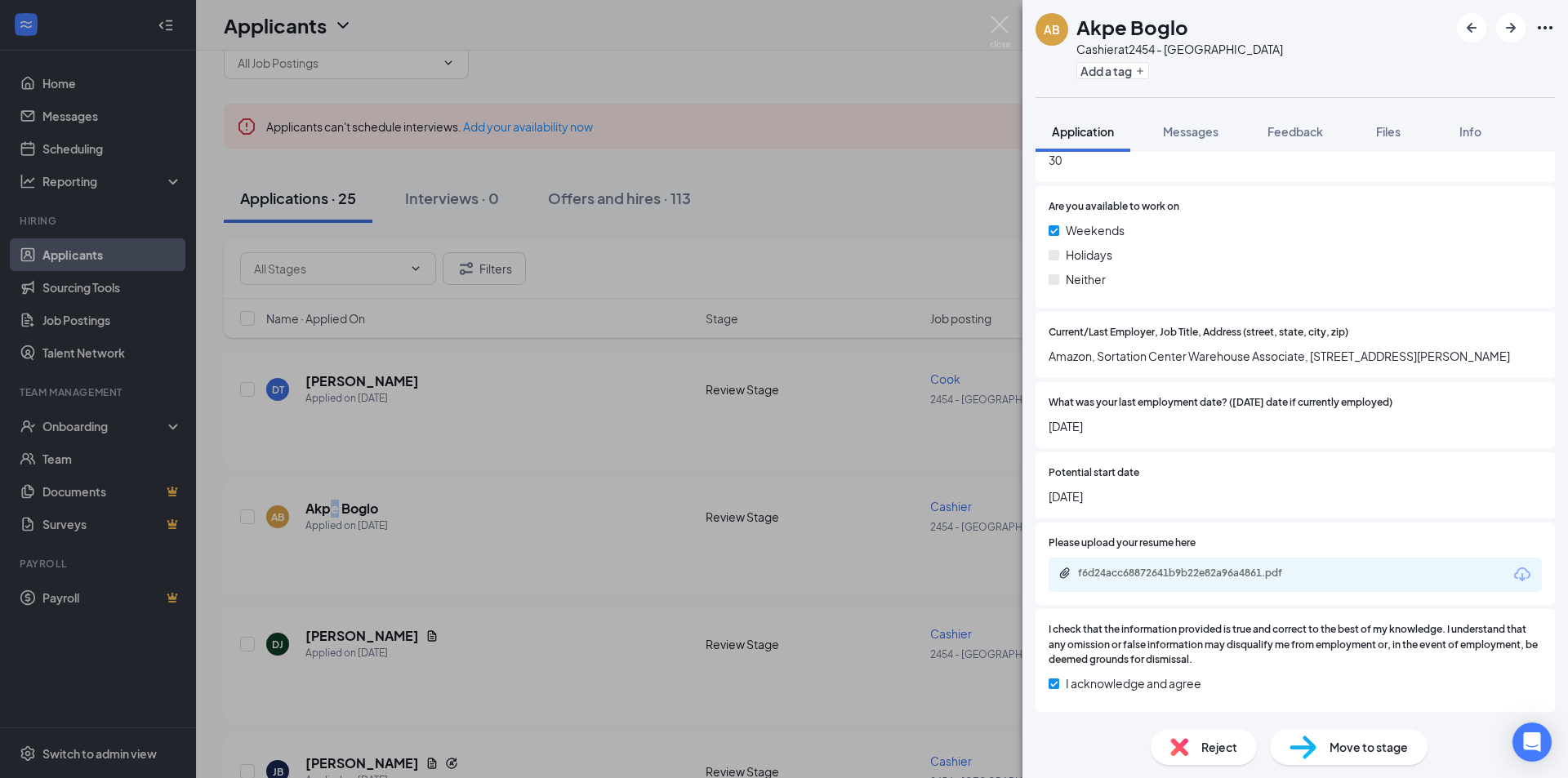
scroll to position [1118, 0]
click at [1162, 588] on div "f6d24acc68872641b9b22e82a96a4861.pdf" at bounding box center [1295, 575] width 493 height 35
click at [1162, 570] on div "f6d24acc68872641b9b22e82a96a4861.pdf" at bounding box center [1191, 573] width 229 height 14
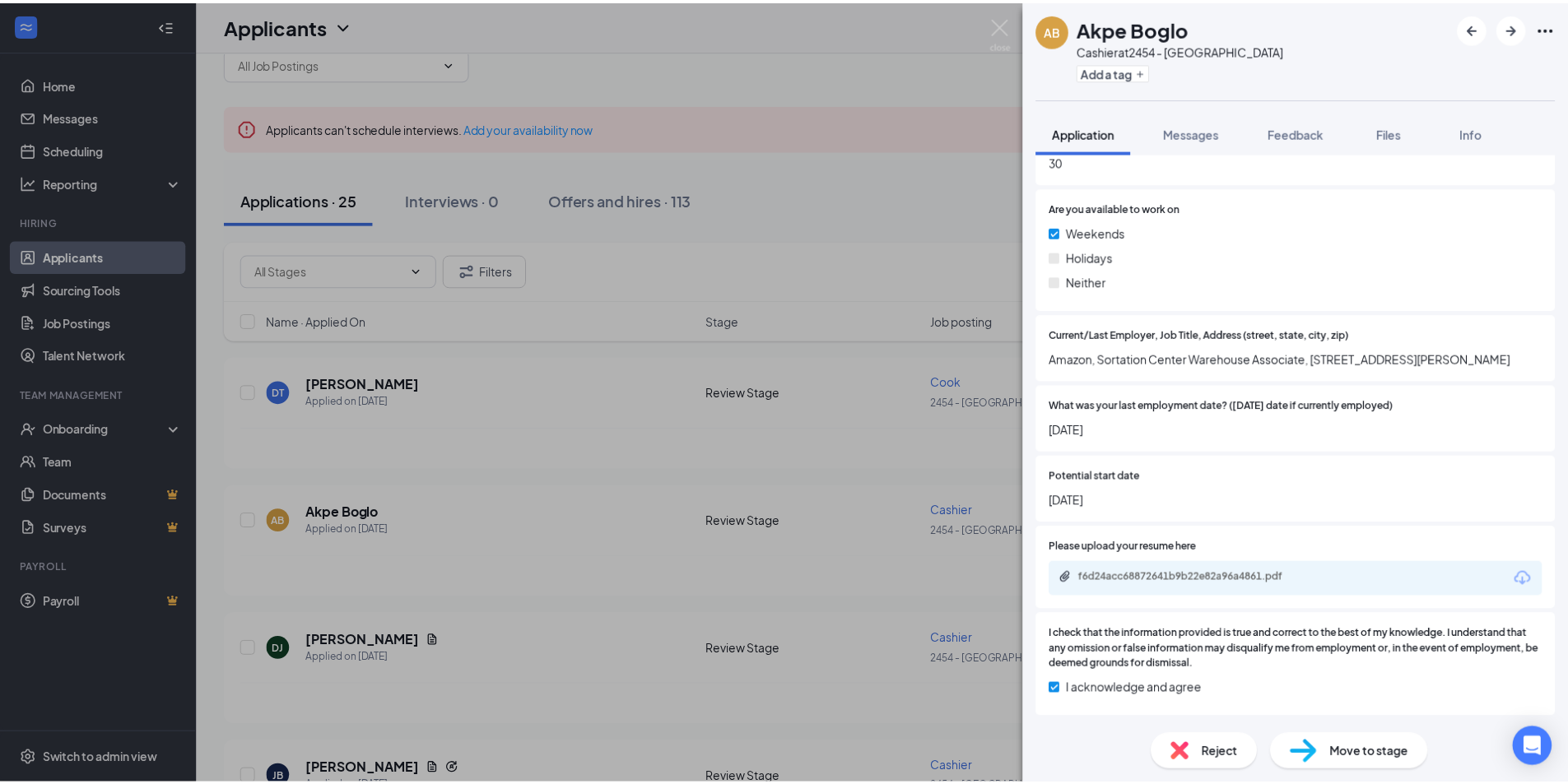
scroll to position [1120, 0]
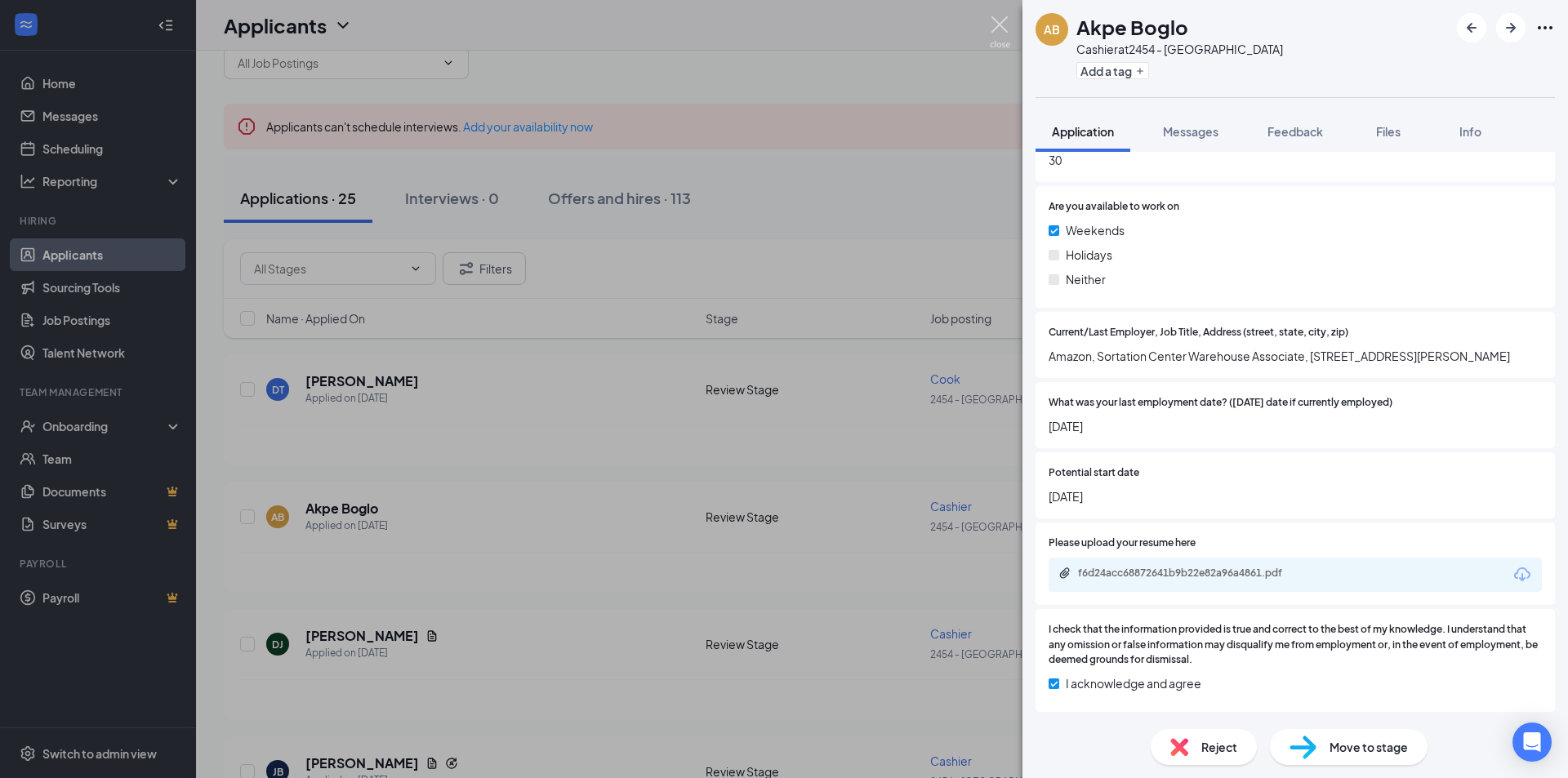
click at [1008, 21] on img at bounding box center [999, 32] width 20 height 32
